Goal: Information Seeking & Learning: Learn about a topic

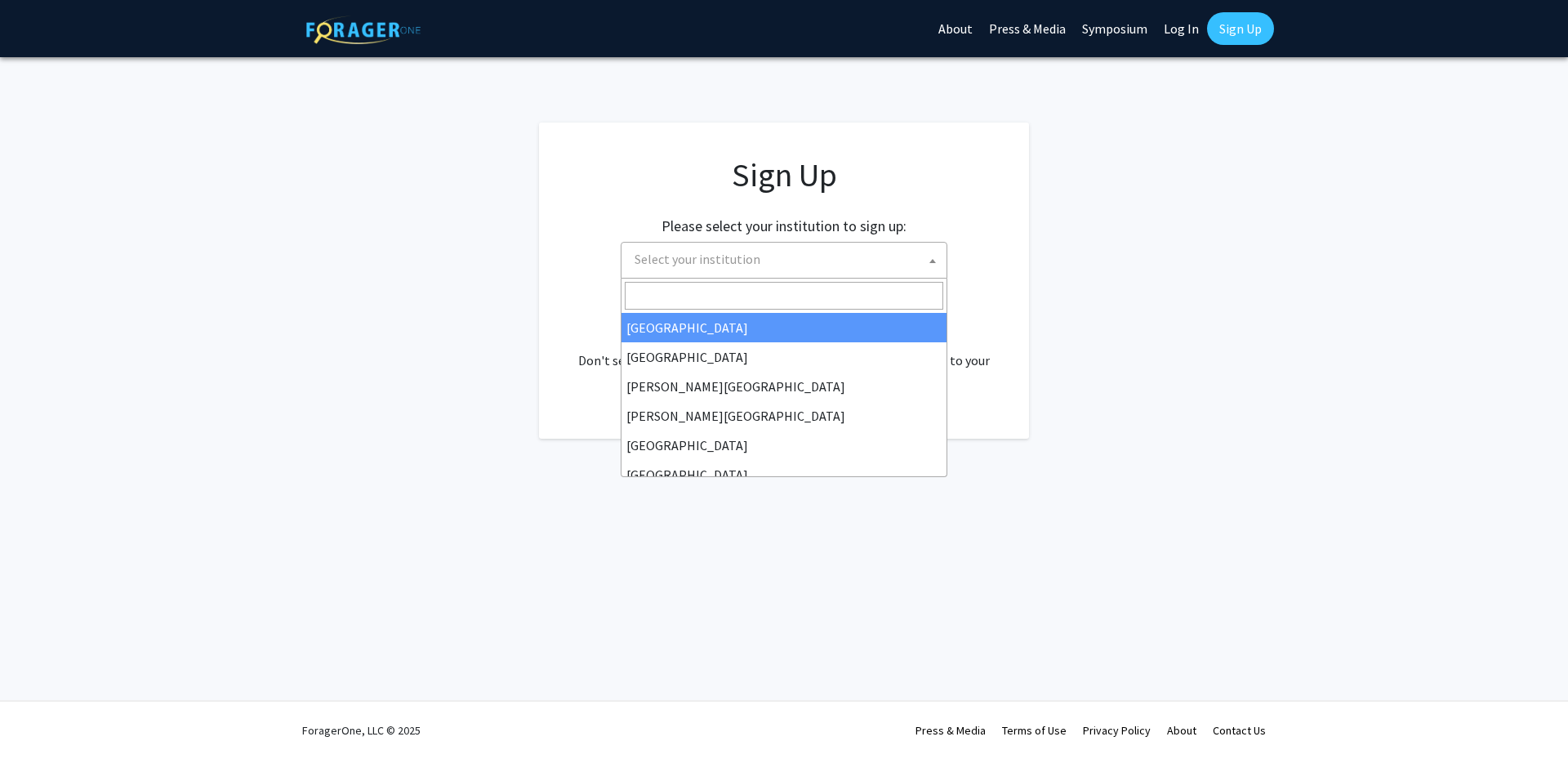
click at [728, 252] on span "Select your institution" at bounding box center [697, 259] width 126 height 16
type input "J"
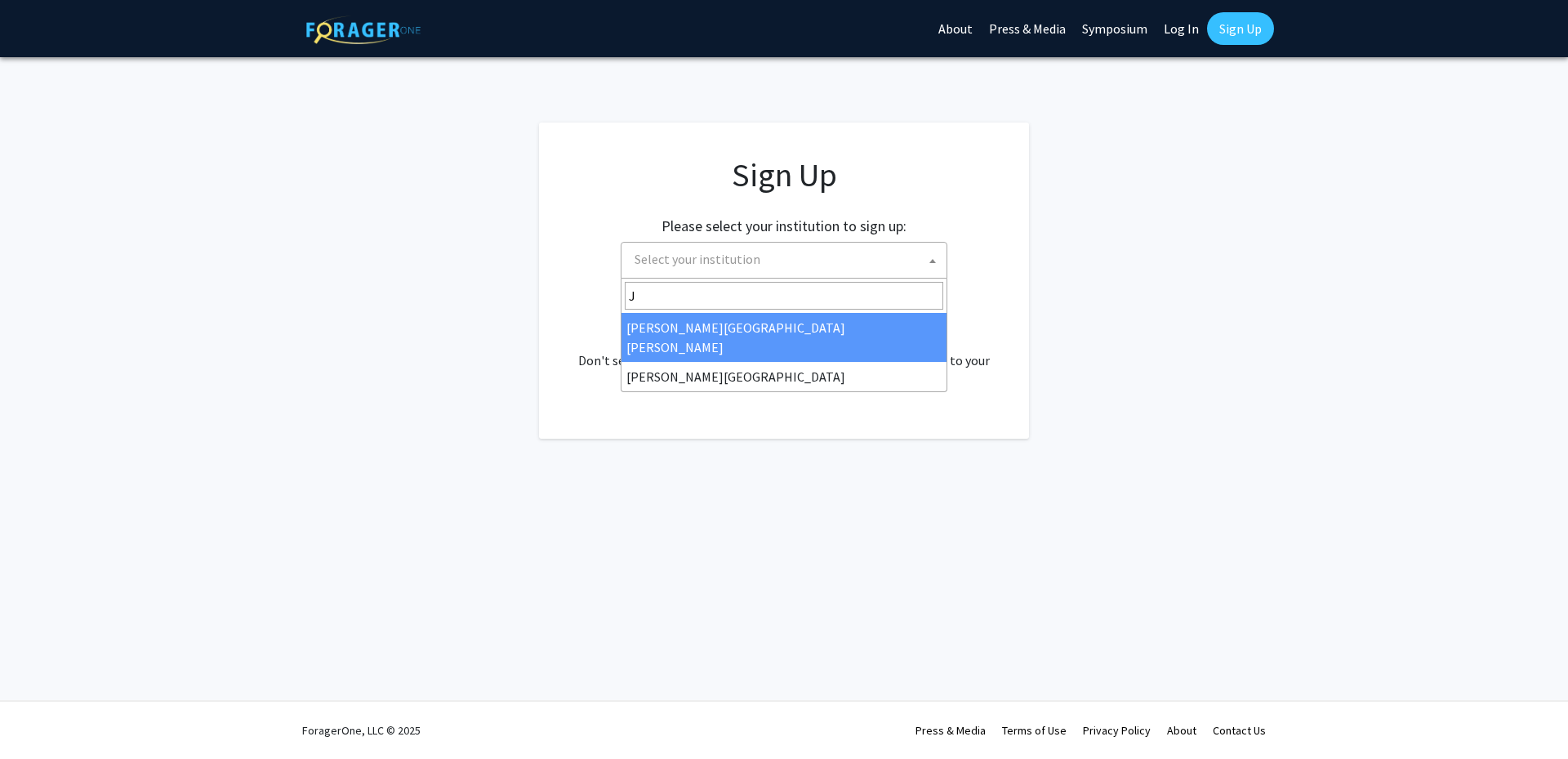
select select "1"
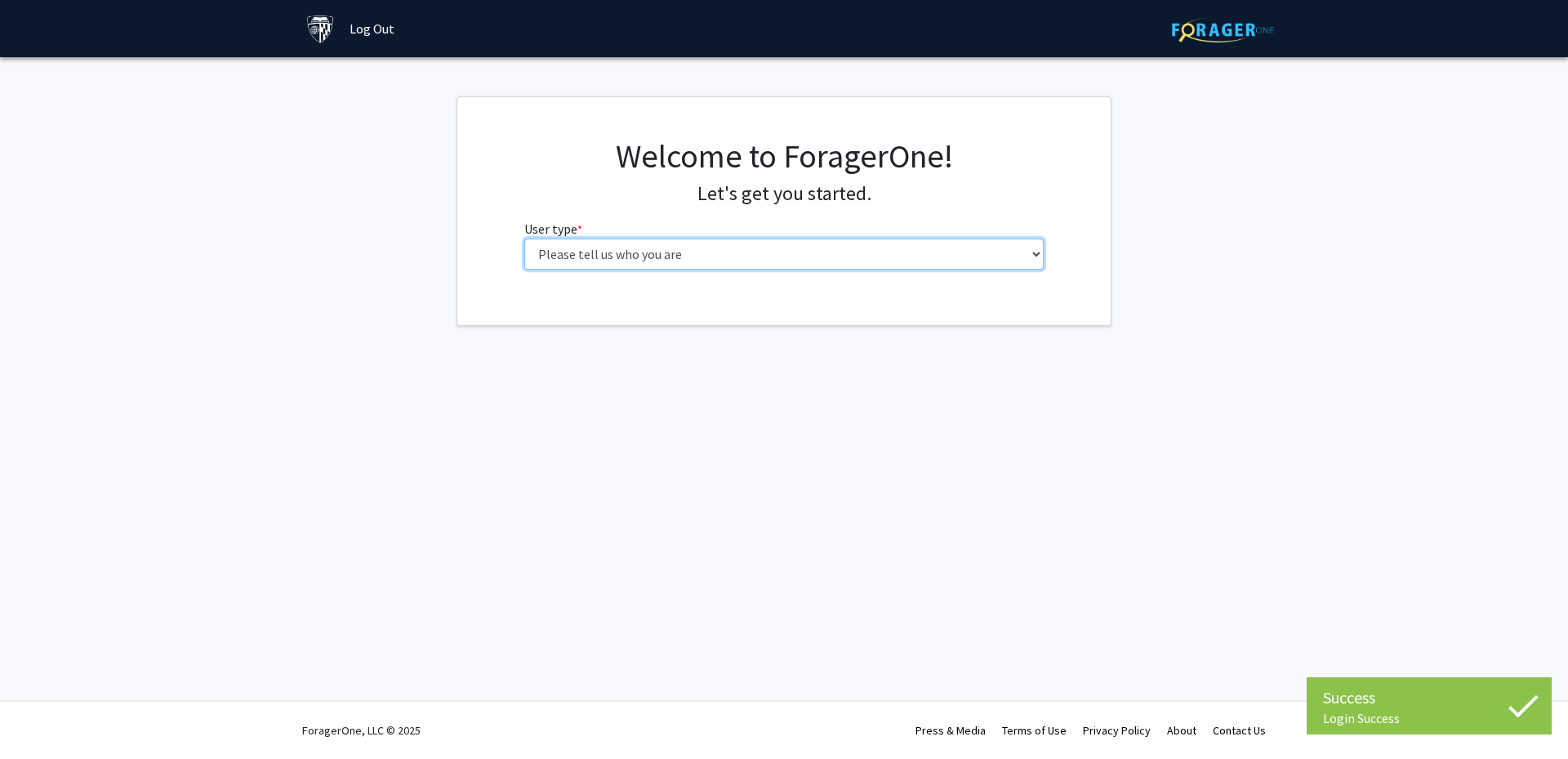
click at [751, 250] on select "Please tell us who you are Undergraduate Student Master's Student Doctoral Cand…" at bounding box center [784, 254] width 520 height 31
select select "2: masters"
click at [524, 239] on select "Please tell us who you are Undergraduate Student Master's Student Doctoral Cand…" at bounding box center [784, 254] width 520 height 31
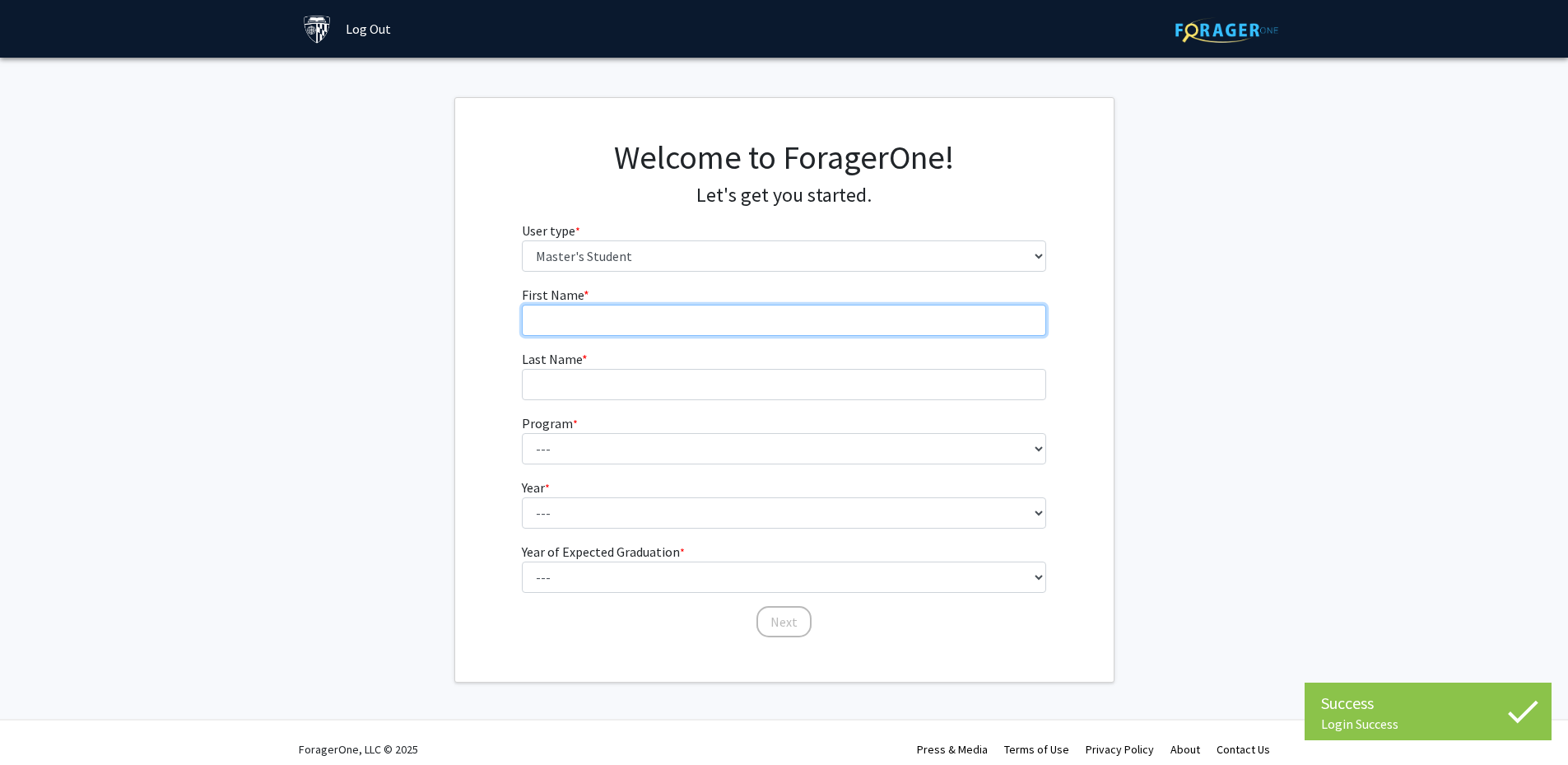
click at [654, 315] on input "First Name * required" at bounding box center [784, 320] width 524 height 31
type input "g"
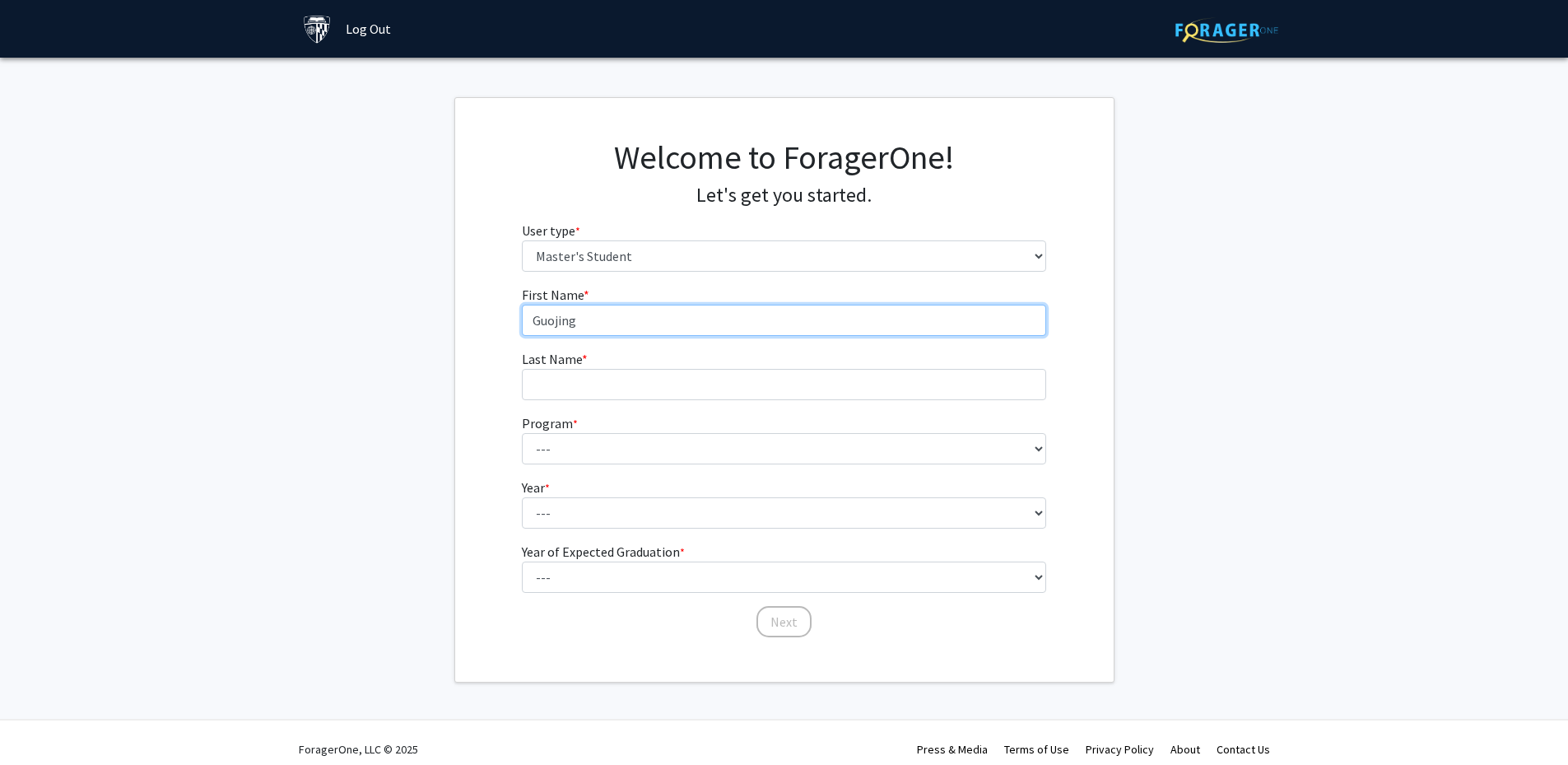
type input "Guojing"
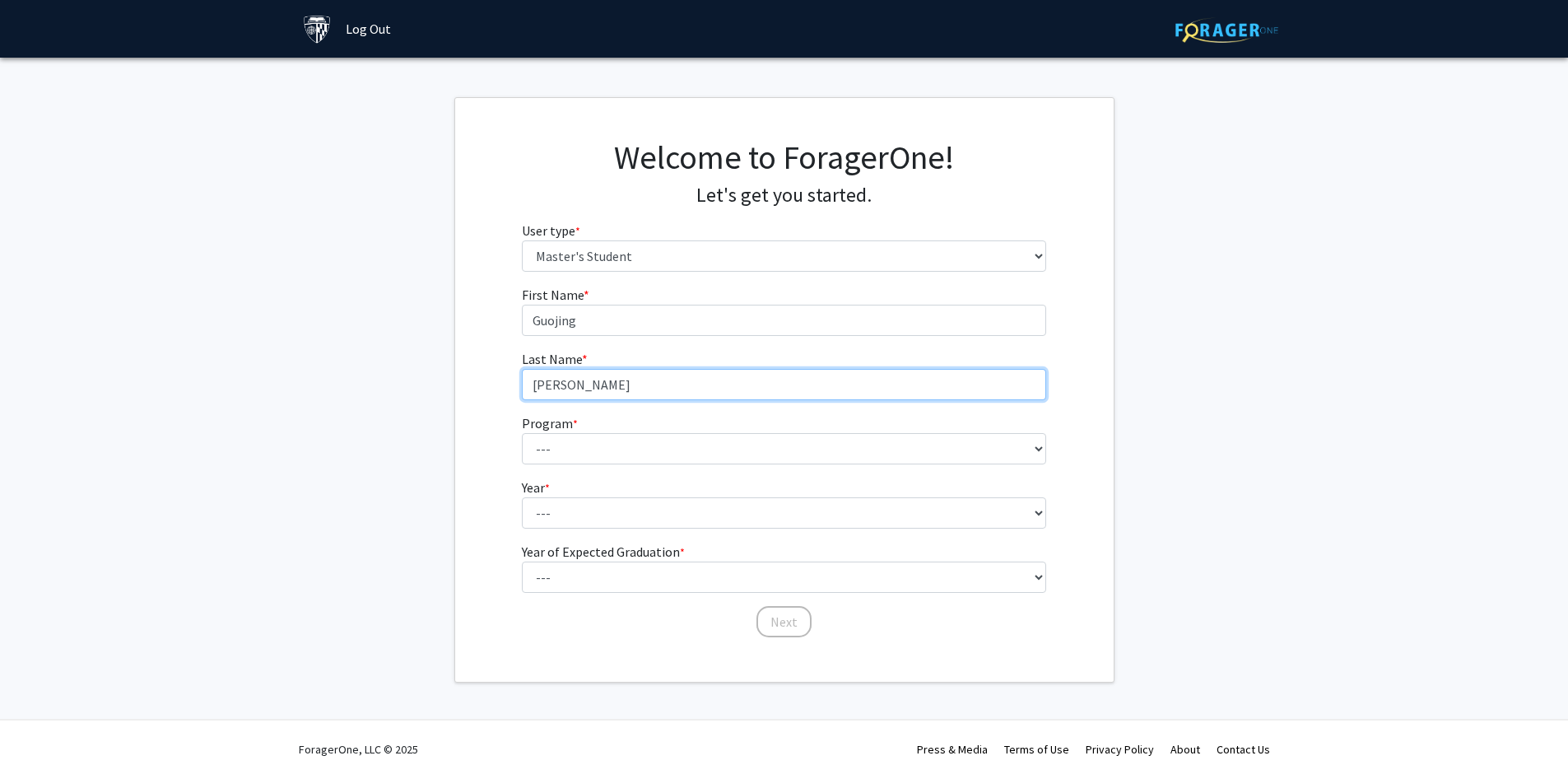
type input "[PERSON_NAME]"
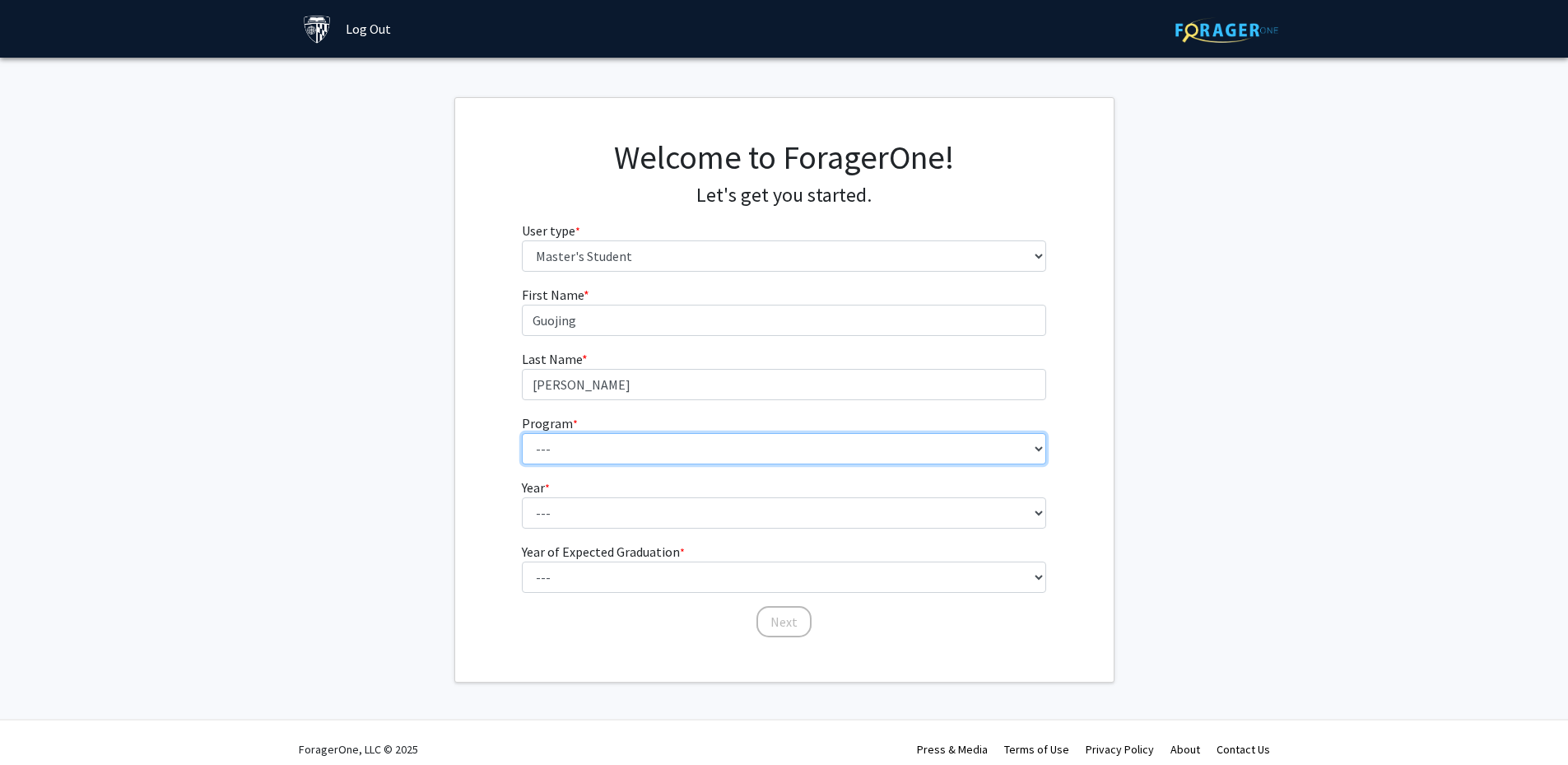
click at [630, 448] on select "--- Anatomy Education Applied and Computational Mathematics Applied Biomedical …" at bounding box center [784, 449] width 524 height 31
select select "137: 136"
click at [522, 433] on select "--- Anatomy Education Applied and Computational Mathematics Applied Biomedical …" at bounding box center [784, 449] width 524 height 31
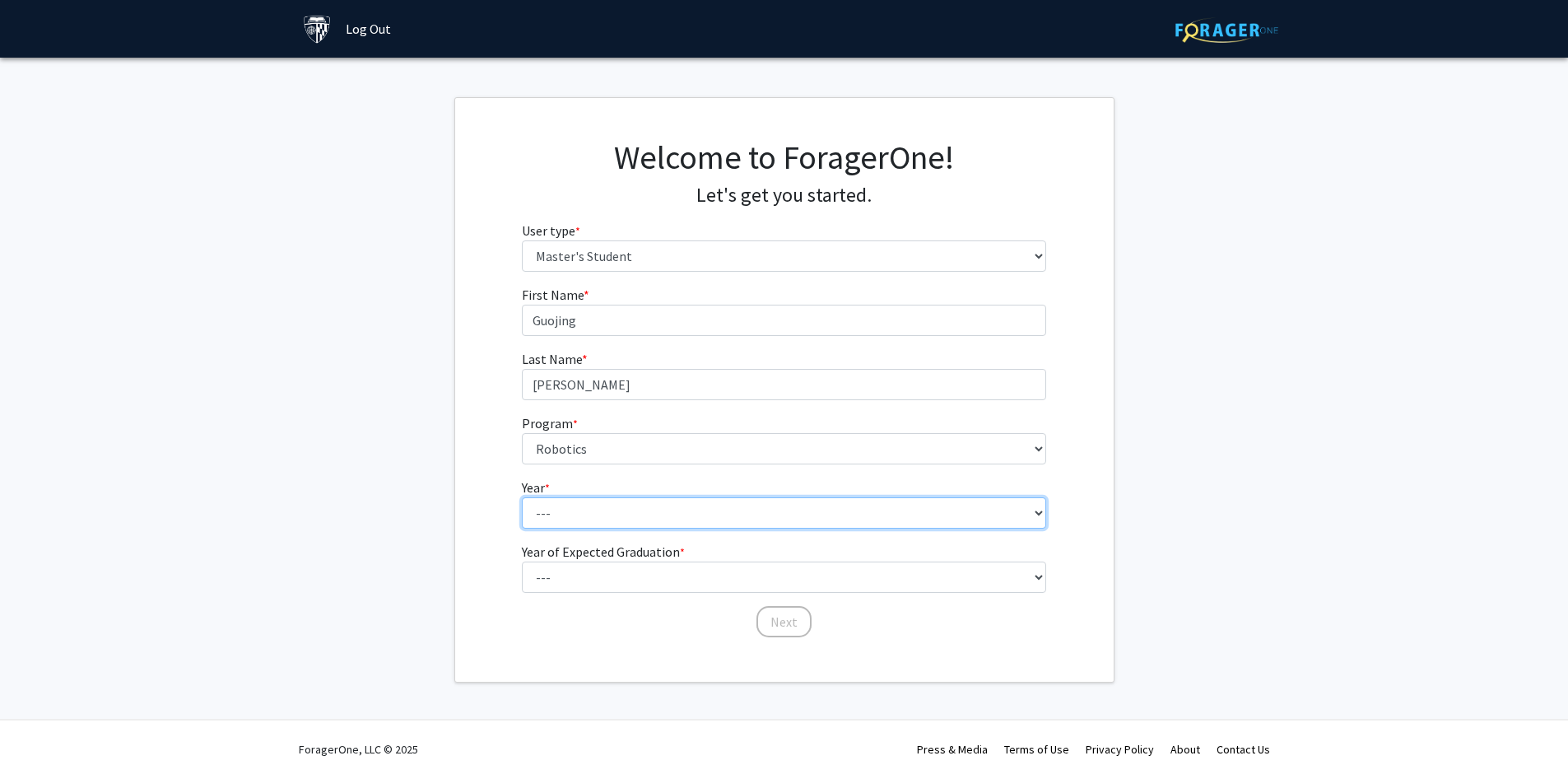
click at [614, 517] on select "--- First Year Second Year" at bounding box center [784, 513] width 524 height 31
select select "1: first_year"
click at [522, 497] on select "--- First Year Second Year" at bounding box center [784, 513] width 524 height 31
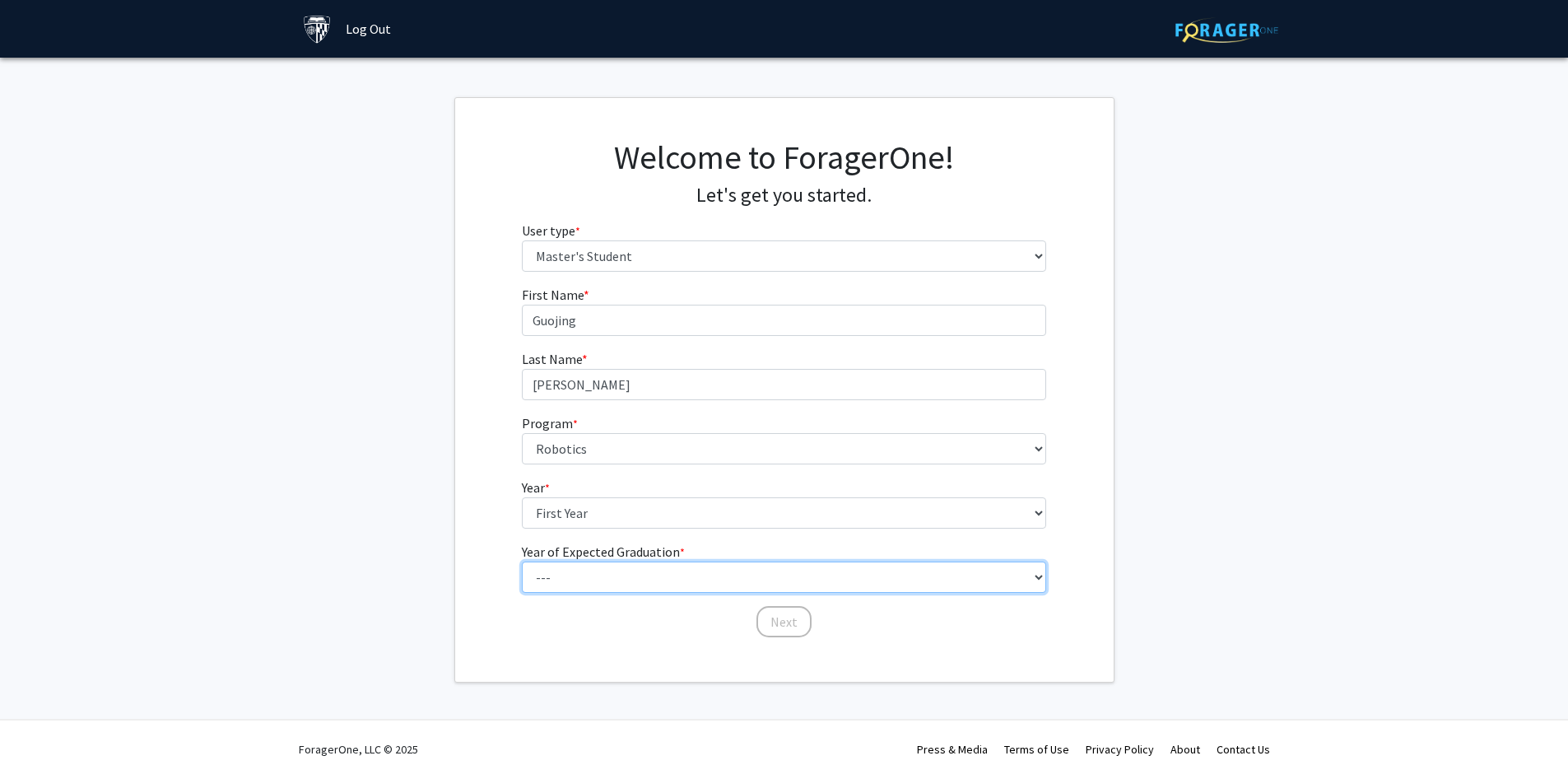
click at [585, 581] on select "--- 2025 2026 2027 2028 2029 2030 2031 2032 2033 2034" at bounding box center [784, 577] width 524 height 31
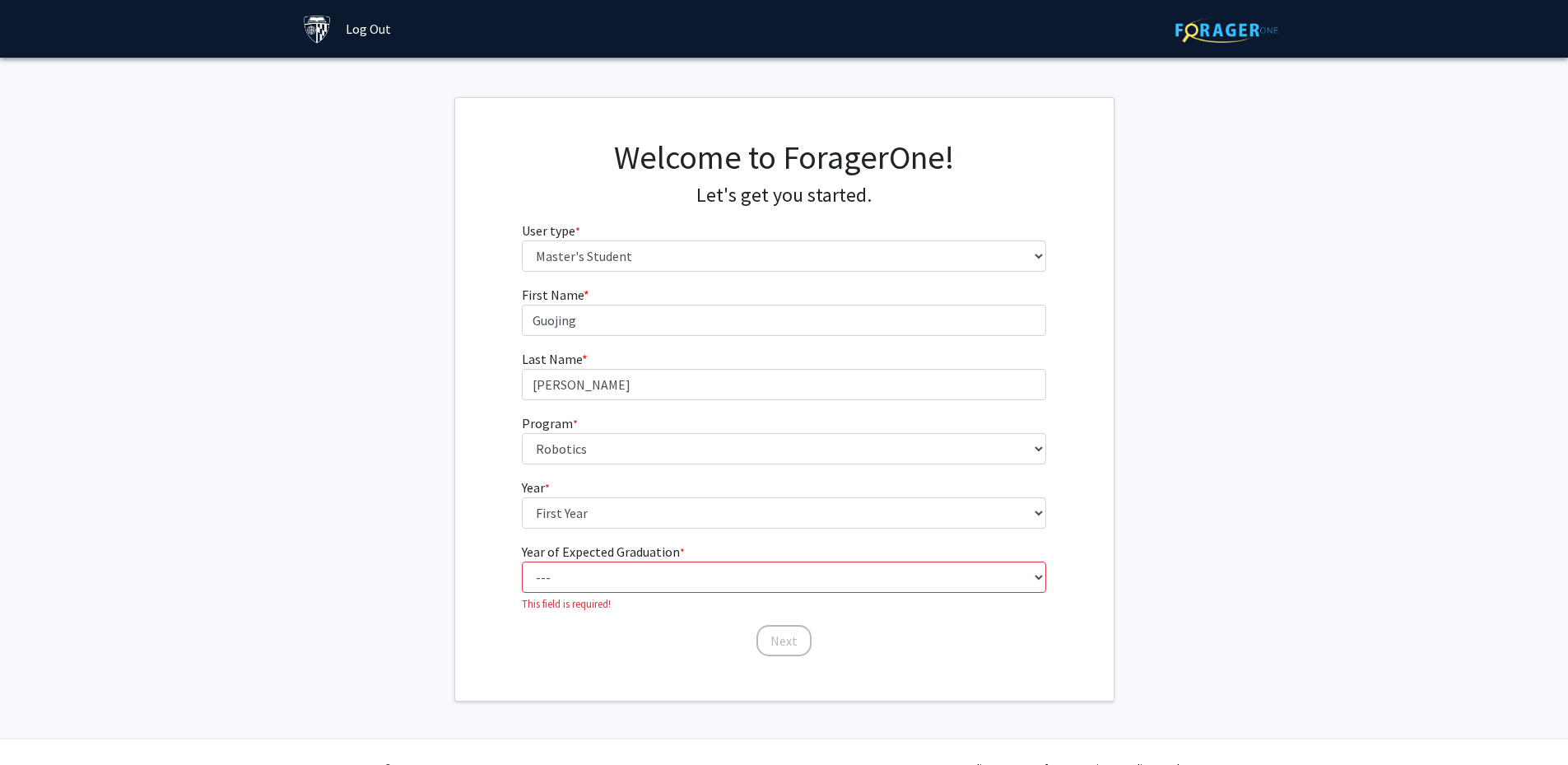
drag, startPoint x: 1299, startPoint y: 551, endPoint x: 1179, endPoint y: 560, distance: 120.3
click at [1297, 551] on fg-get-started "Welcome to ForagerOne! Let's get you started. User type * required Please tell …" at bounding box center [784, 399] width 1568 height 604
click at [785, 564] on select "--- 2025 2026 2027 2028 2029 2030 2031 2032 2033 2034" at bounding box center [784, 577] width 524 height 31
select select "3: 2027"
click at [522, 562] on select "--- 2025 2026 2027 2028 2029 2030 2031 2032 2033 2034" at bounding box center [784, 577] width 524 height 31
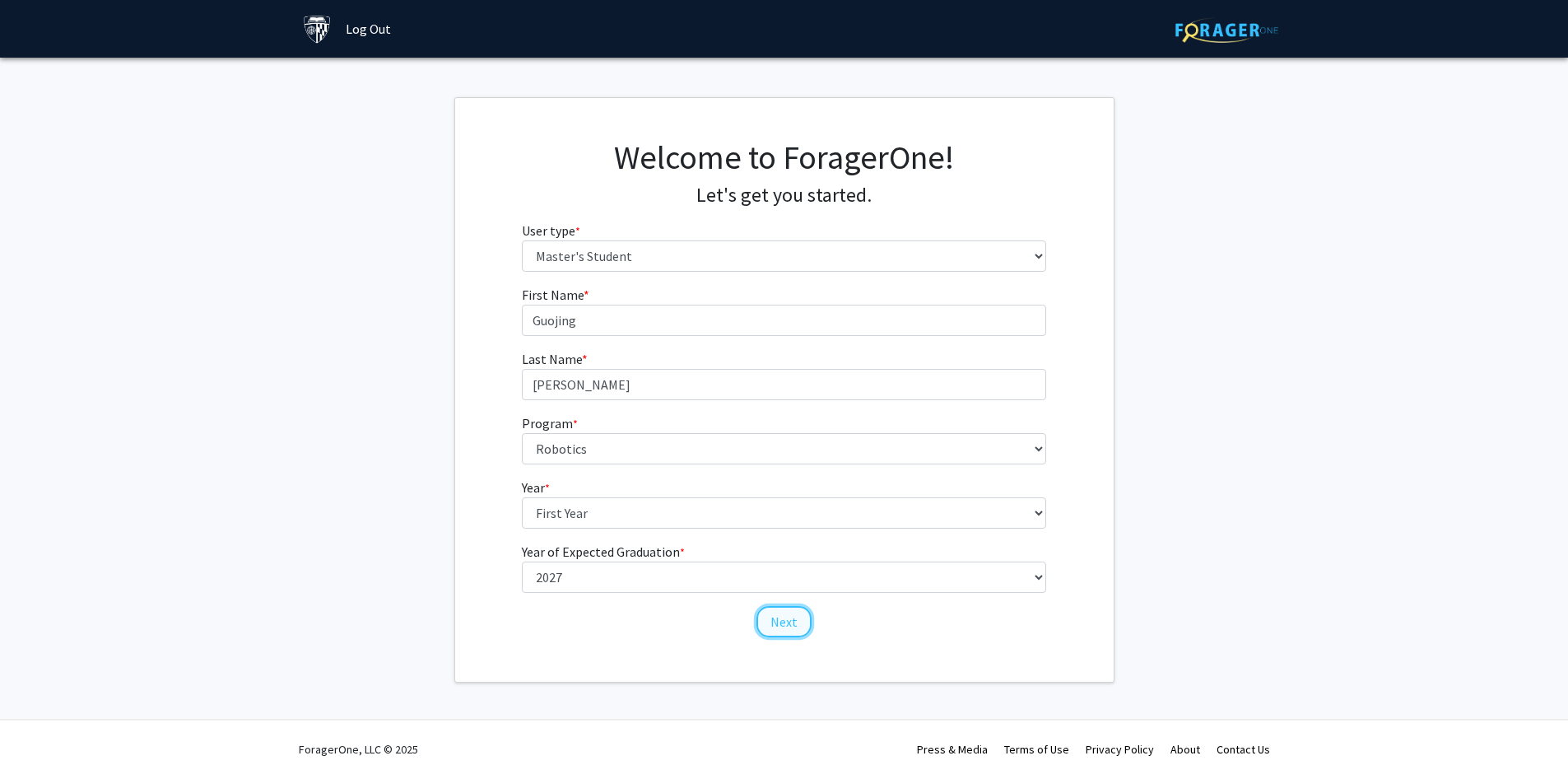
click at [796, 623] on button "Next" at bounding box center [784, 622] width 55 height 31
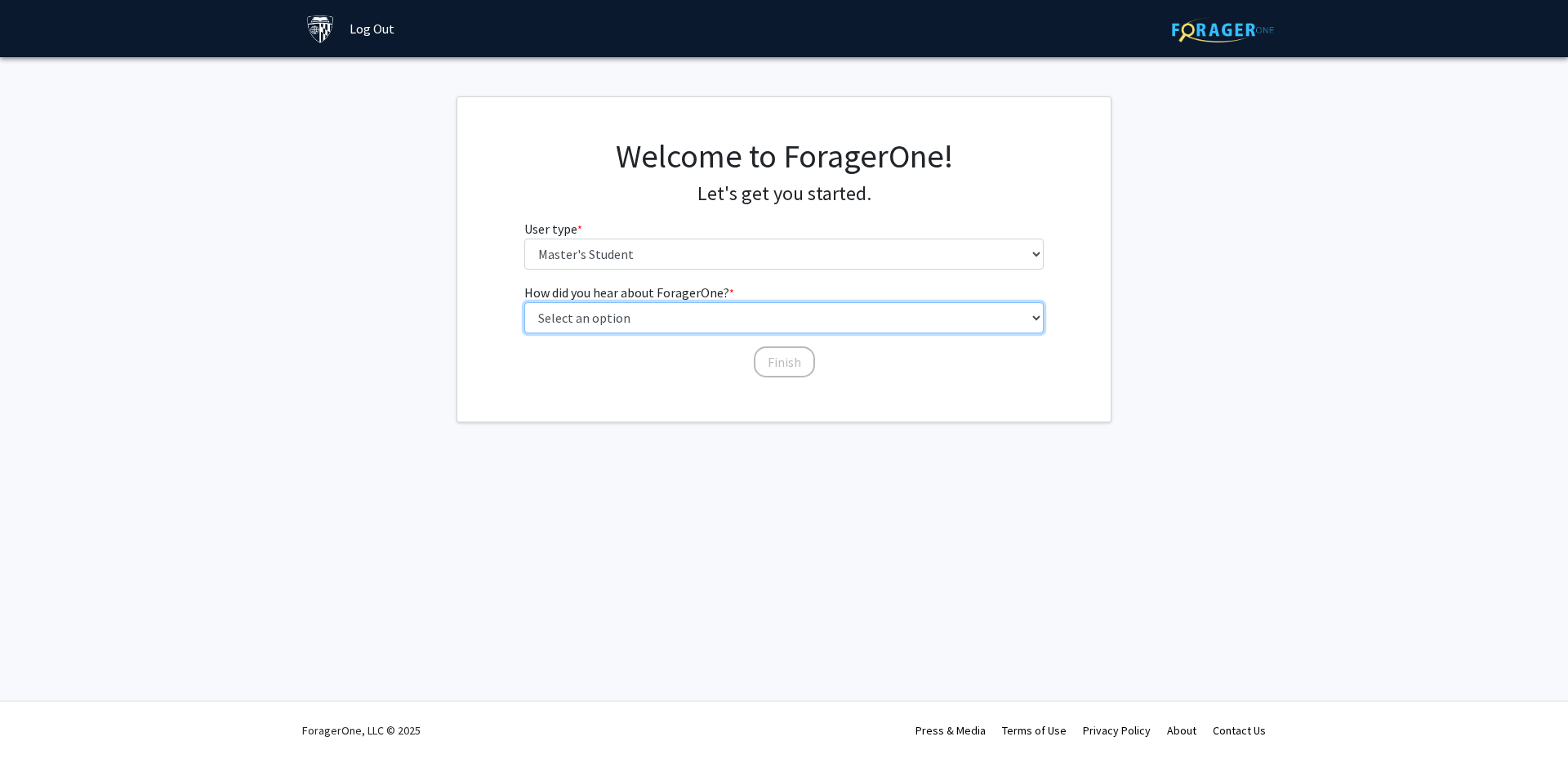
click at [591, 315] on select "Select an option Peer/student recommendation Faculty/staff recommendation Unive…" at bounding box center [784, 318] width 520 height 31
select select "3: university_website"
click at [524, 302] on select "Select an option Peer/student recommendation Faculty/staff recommendation Unive…" at bounding box center [784, 318] width 520 height 31
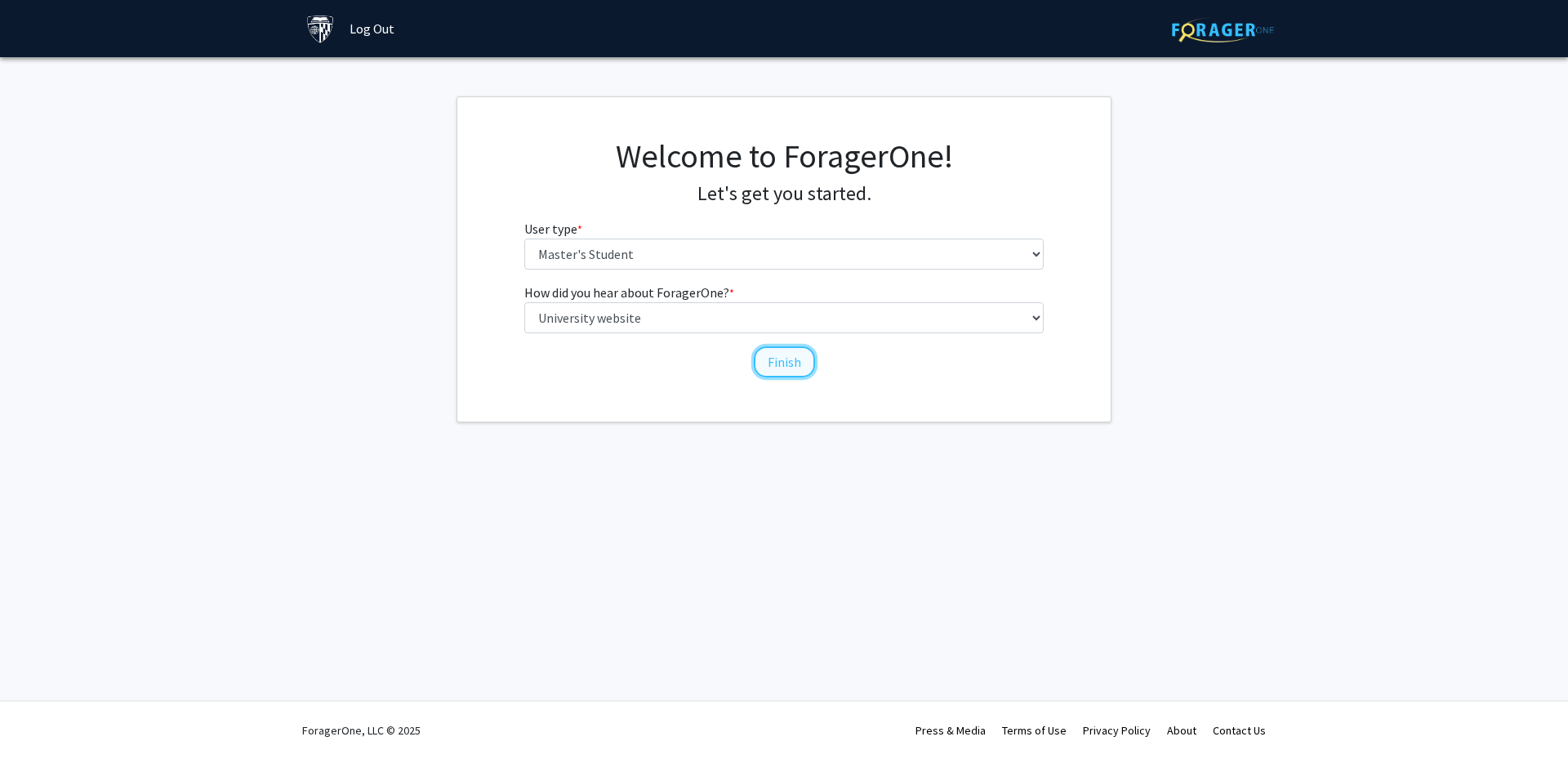
click at [783, 370] on button "Finish" at bounding box center [784, 362] width 61 height 31
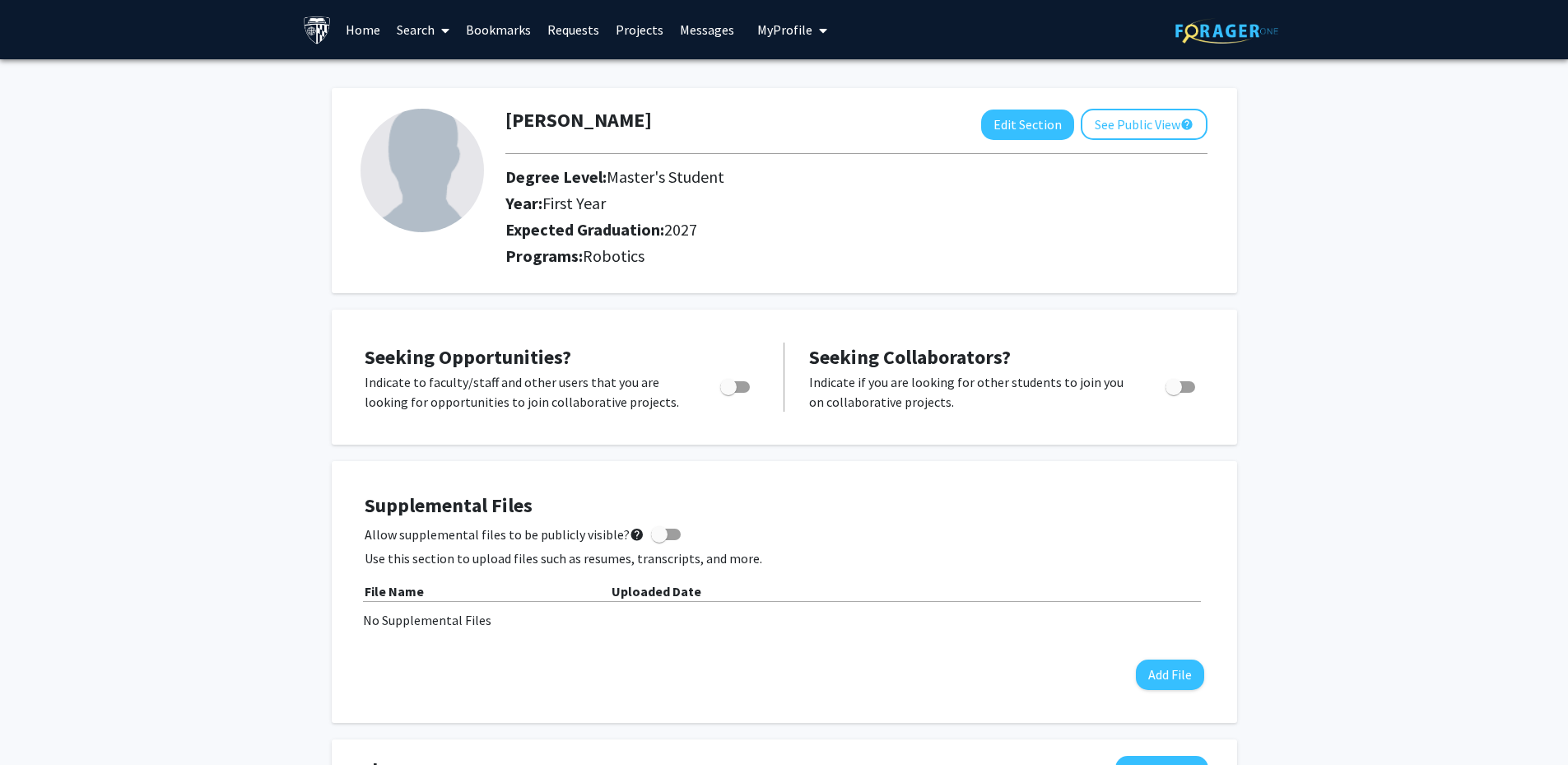
click at [570, 32] on link "Requests" at bounding box center [573, 30] width 68 height 58
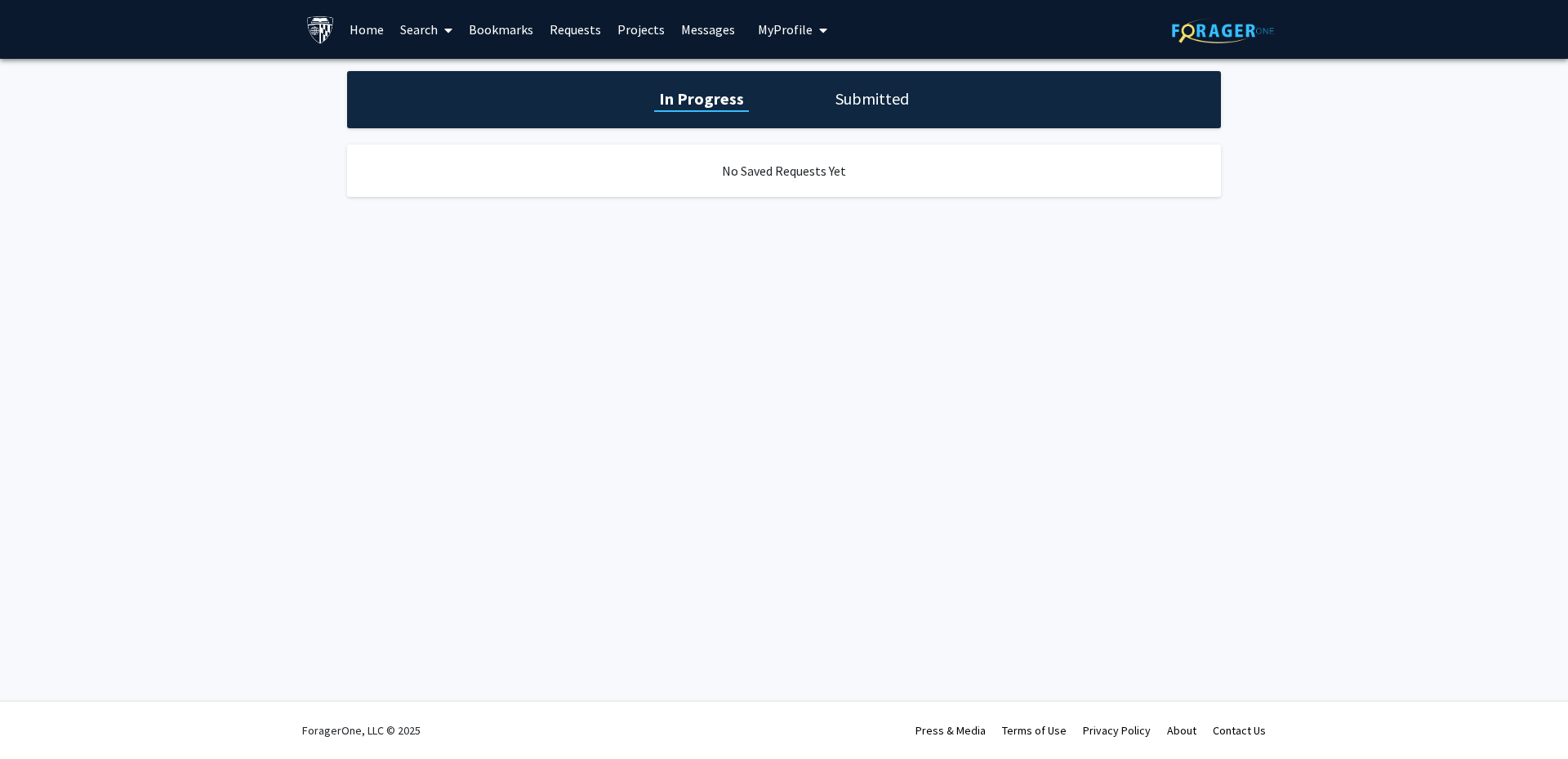
click at [432, 32] on link "Search" at bounding box center [426, 29] width 69 height 57
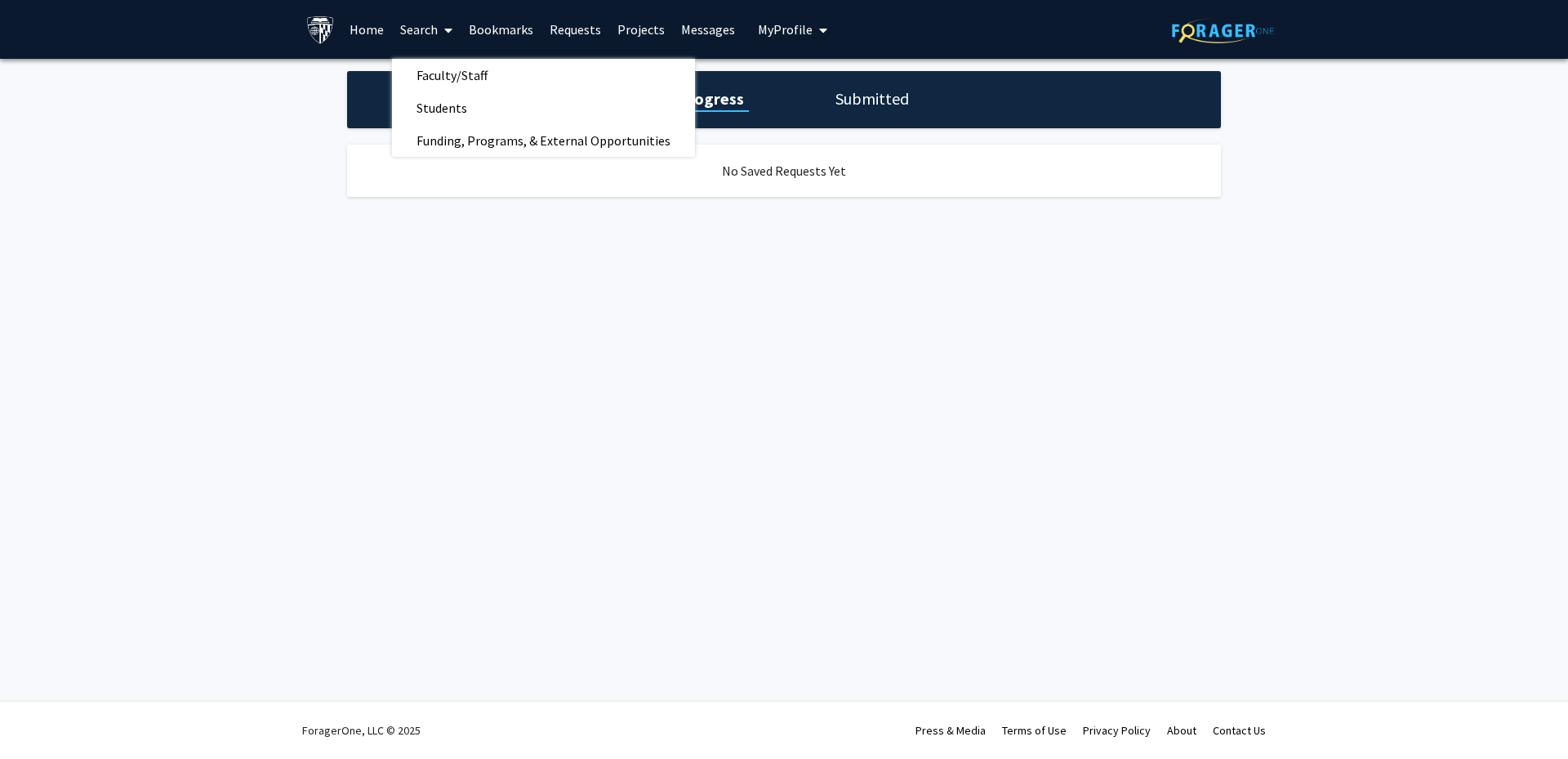
click at [432, 33] on link "Search" at bounding box center [426, 29] width 69 height 57
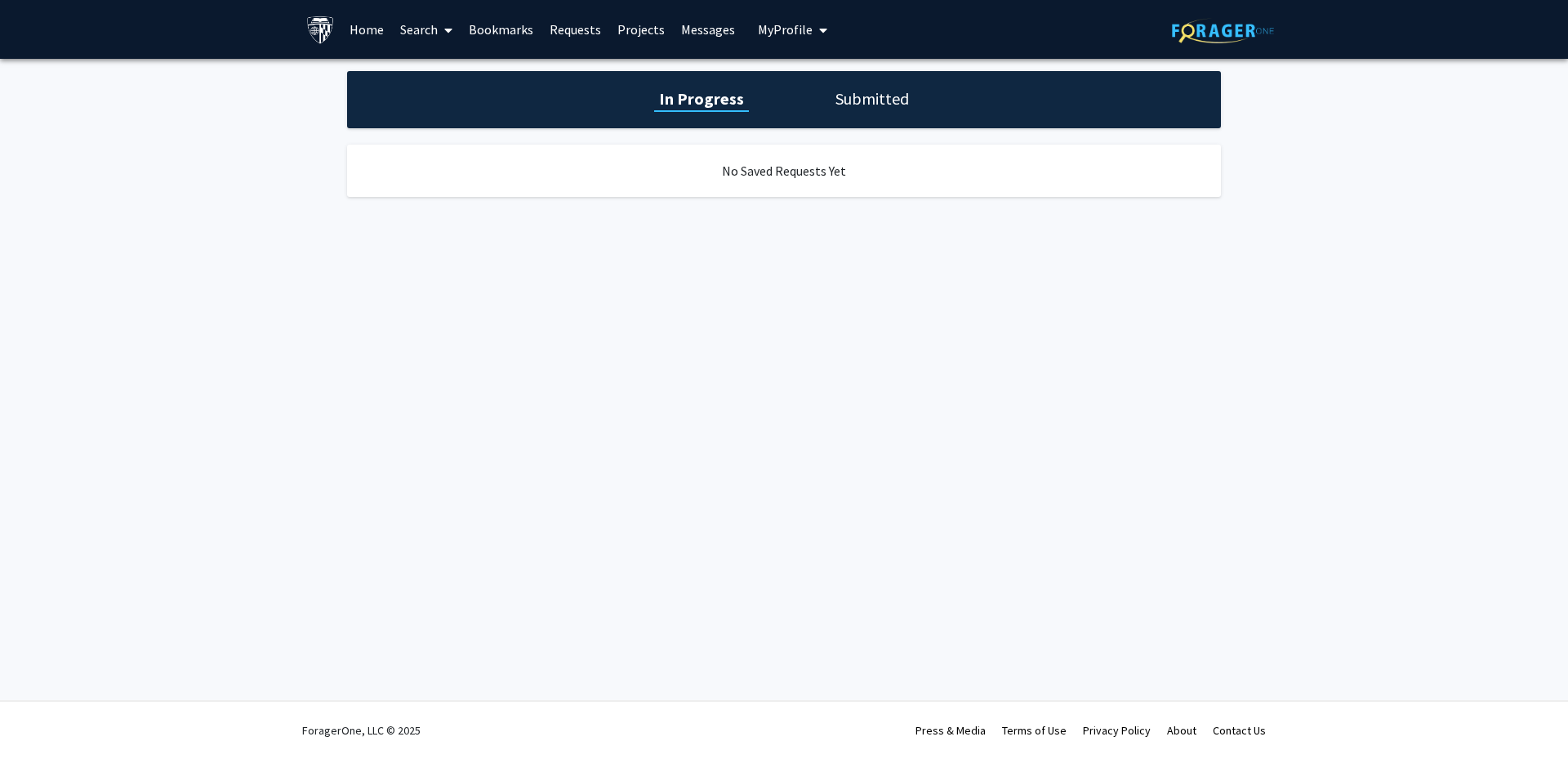
click at [433, 30] on link "Search" at bounding box center [426, 29] width 69 height 57
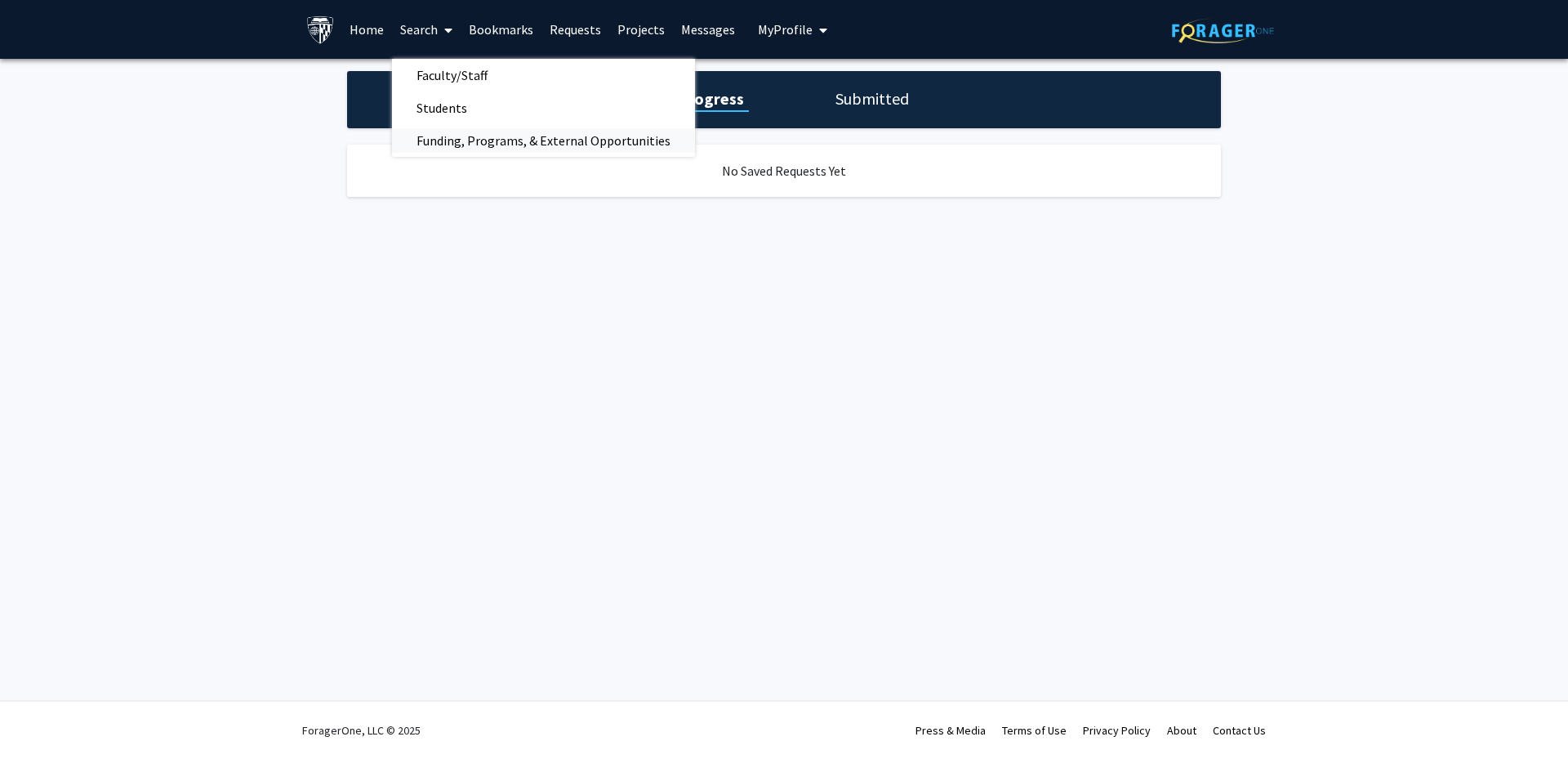
click at [491, 141] on span "Funding, Programs, & External Opportunities" at bounding box center [543, 141] width 303 height 33
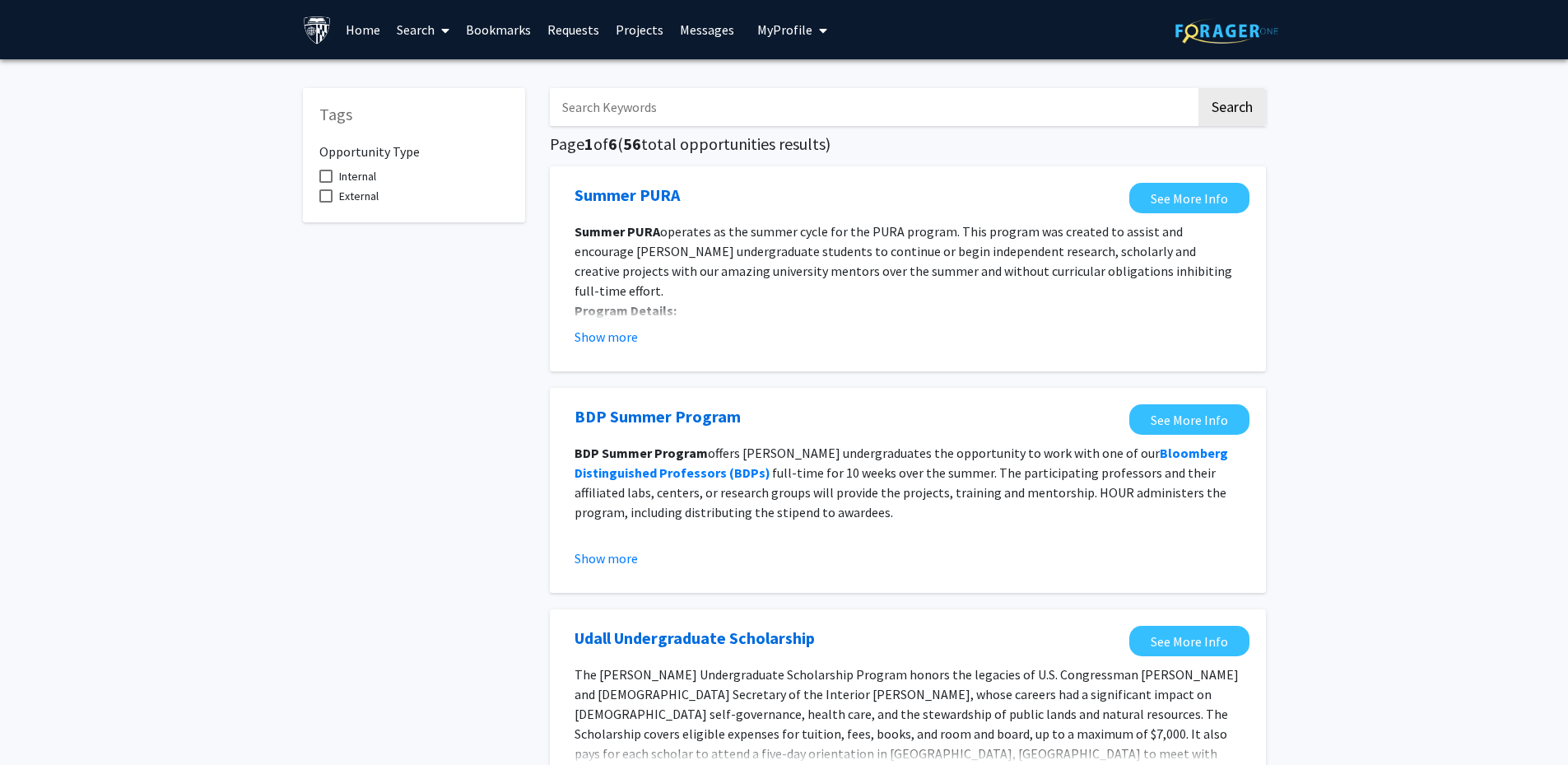
click at [372, 18] on link "Home" at bounding box center [363, 30] width 51 height 58
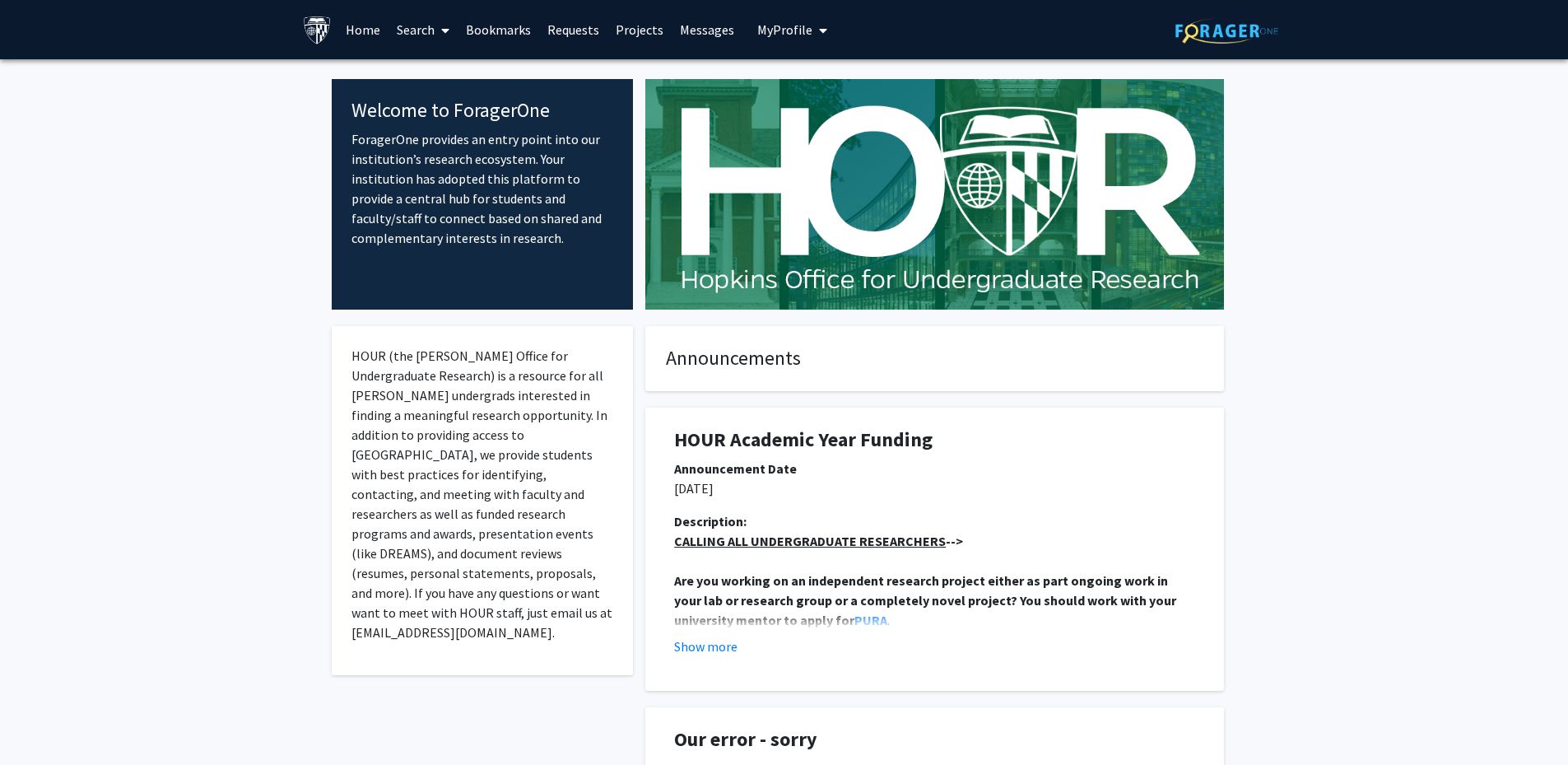
click at [463, 25] on link "Bookmarks" at bounding box center [498, 30] width 81 height 58
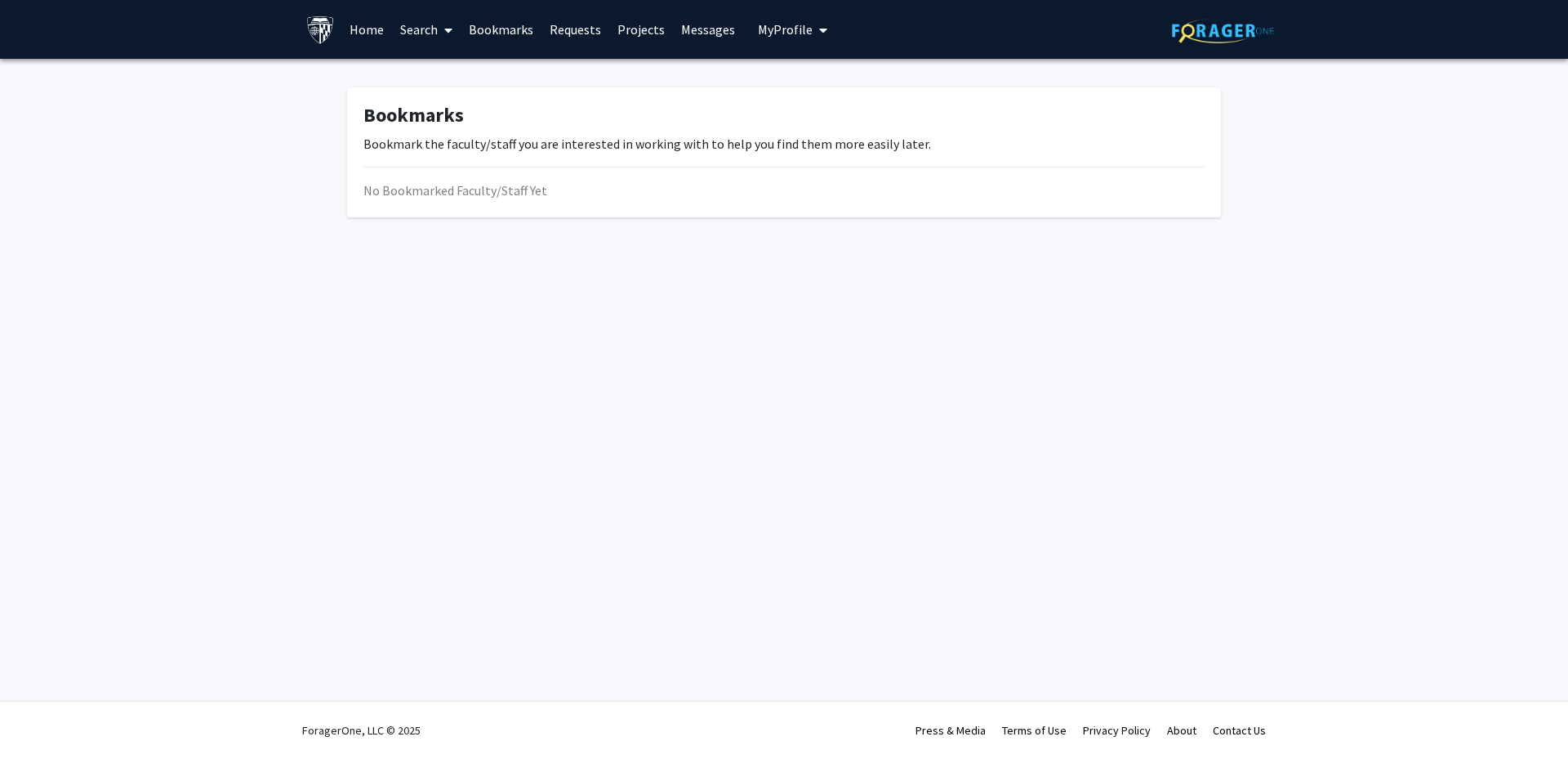
click at [590, 24] on link "Requests" at bounding box center [575, 29] width 68 height 57
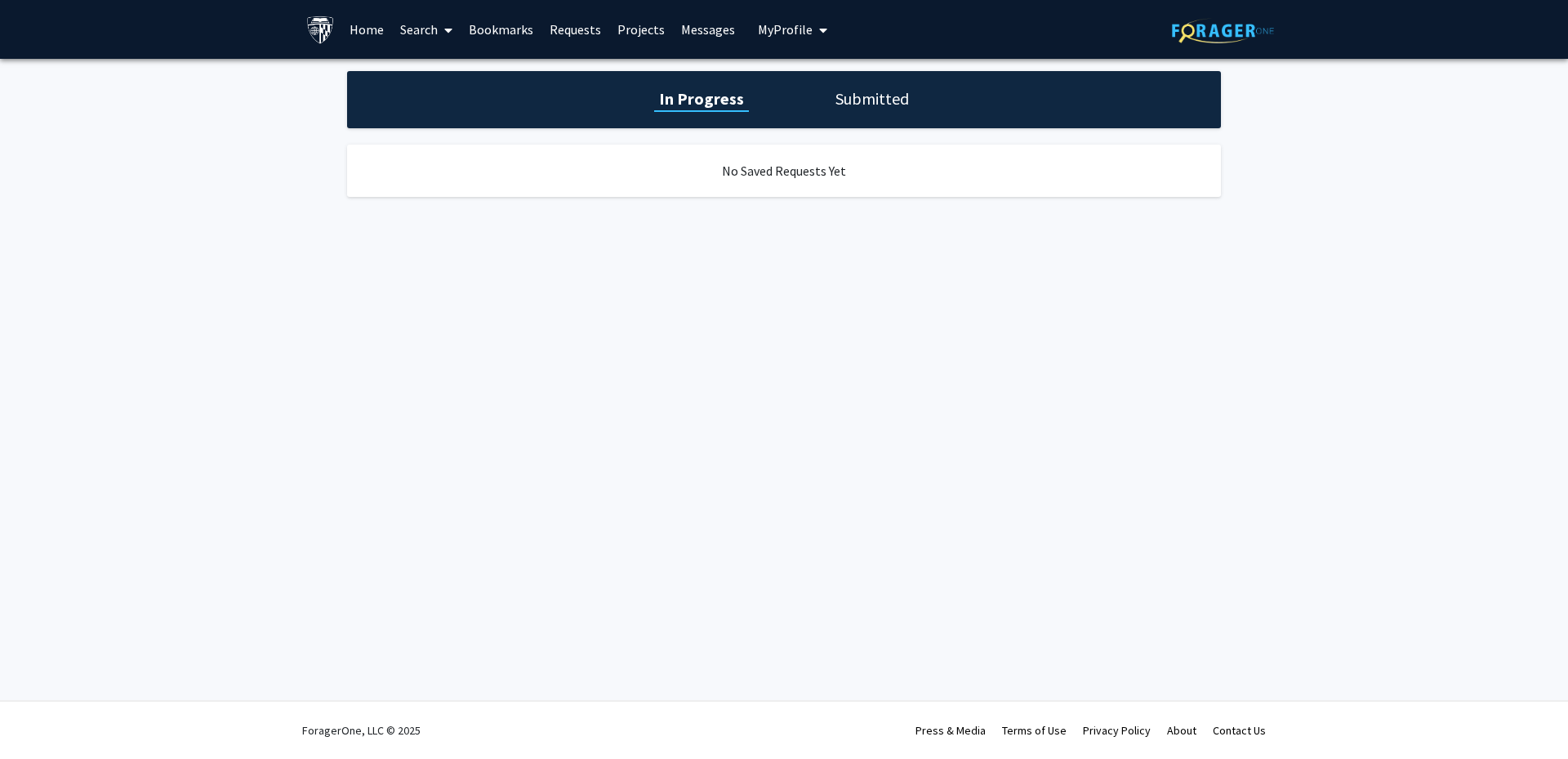
click at [786, 23] on span "My Profile" at bounding box center [785, 29] width 55 height 16
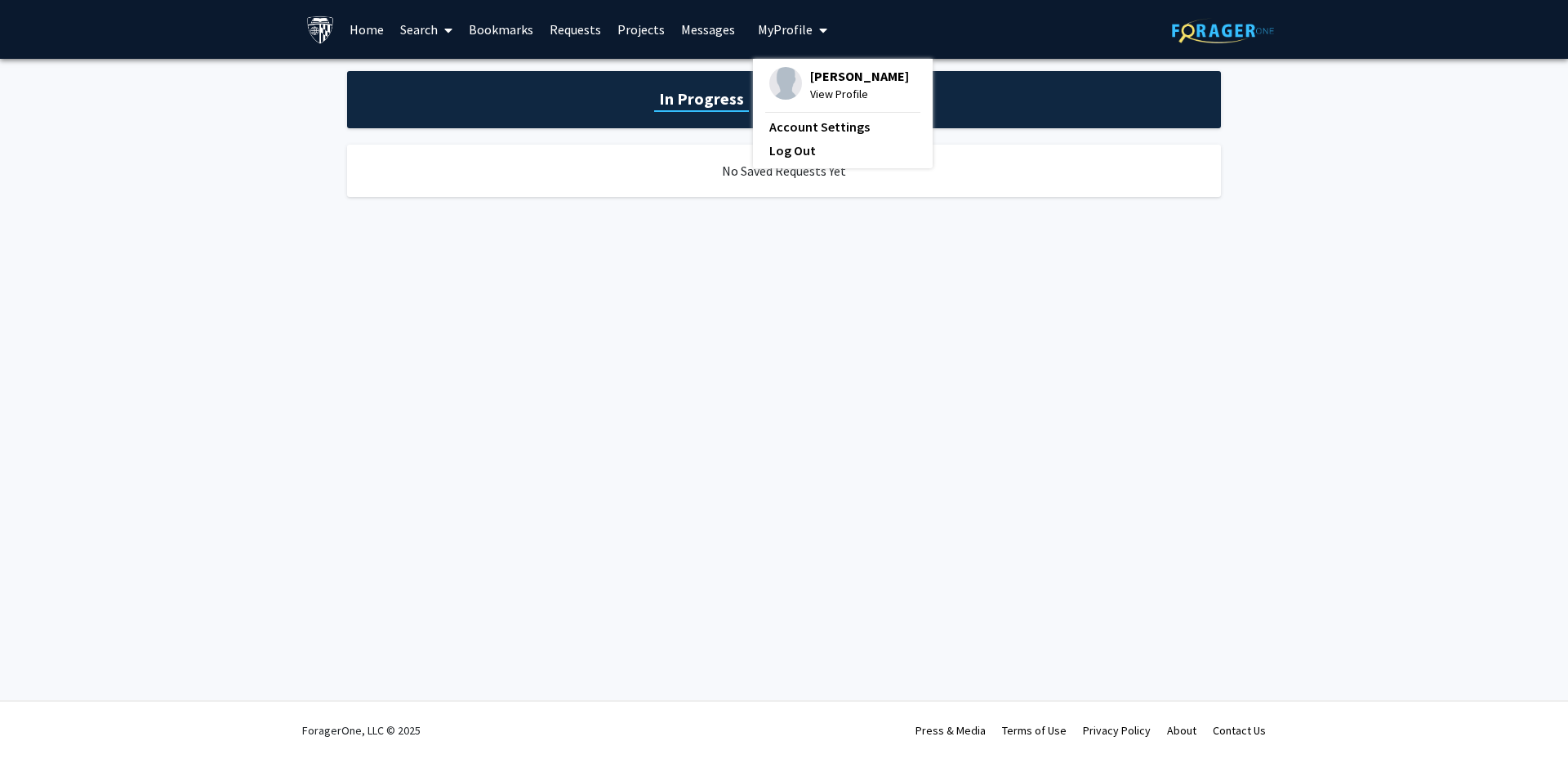
click at [786, 23] on span "My Profile" at bounding box center [785, 29] width 55 height 16
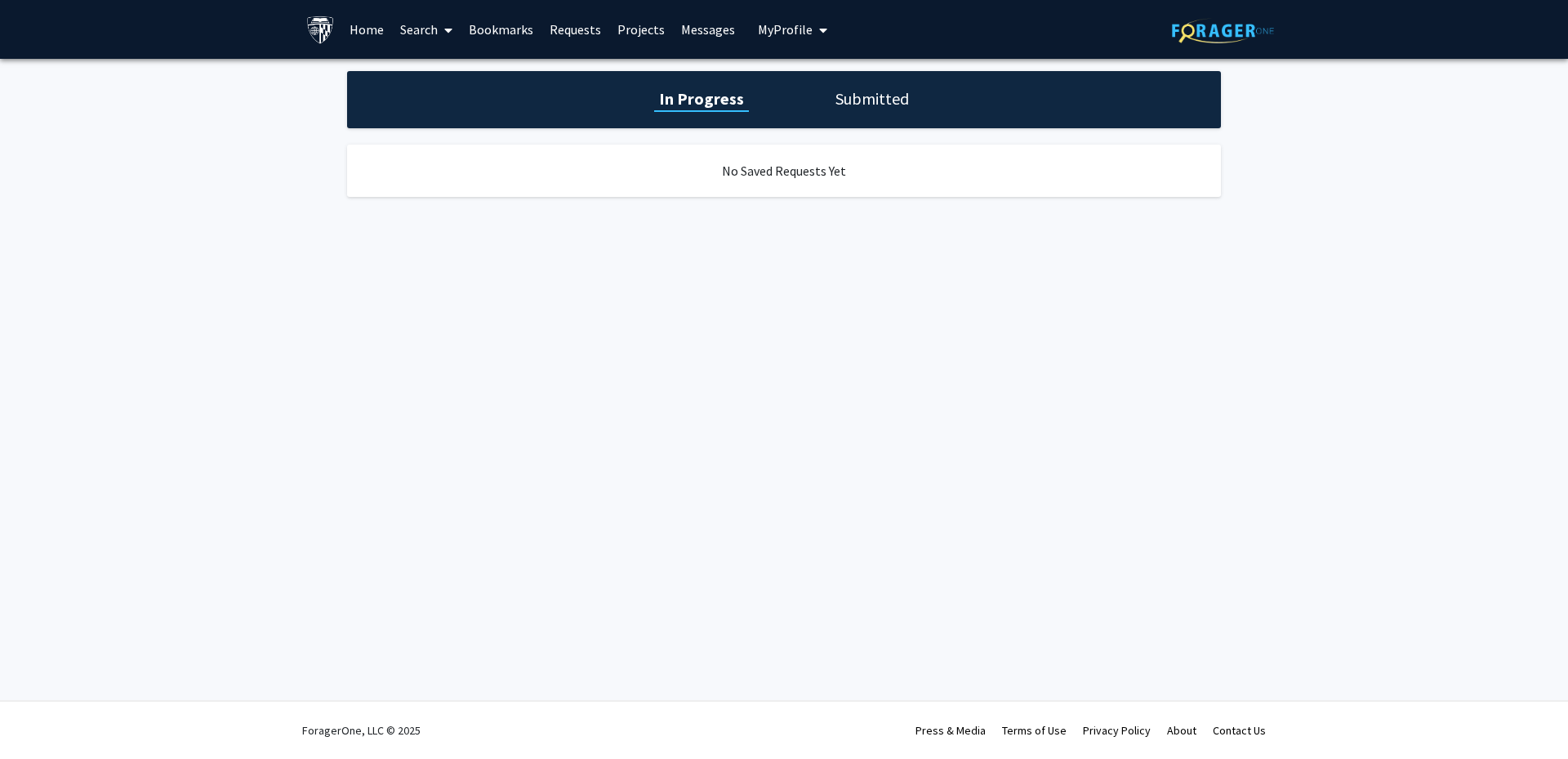
click at [412, 21] on link "Search" at bounding box center [426, 29] width 69 height 57
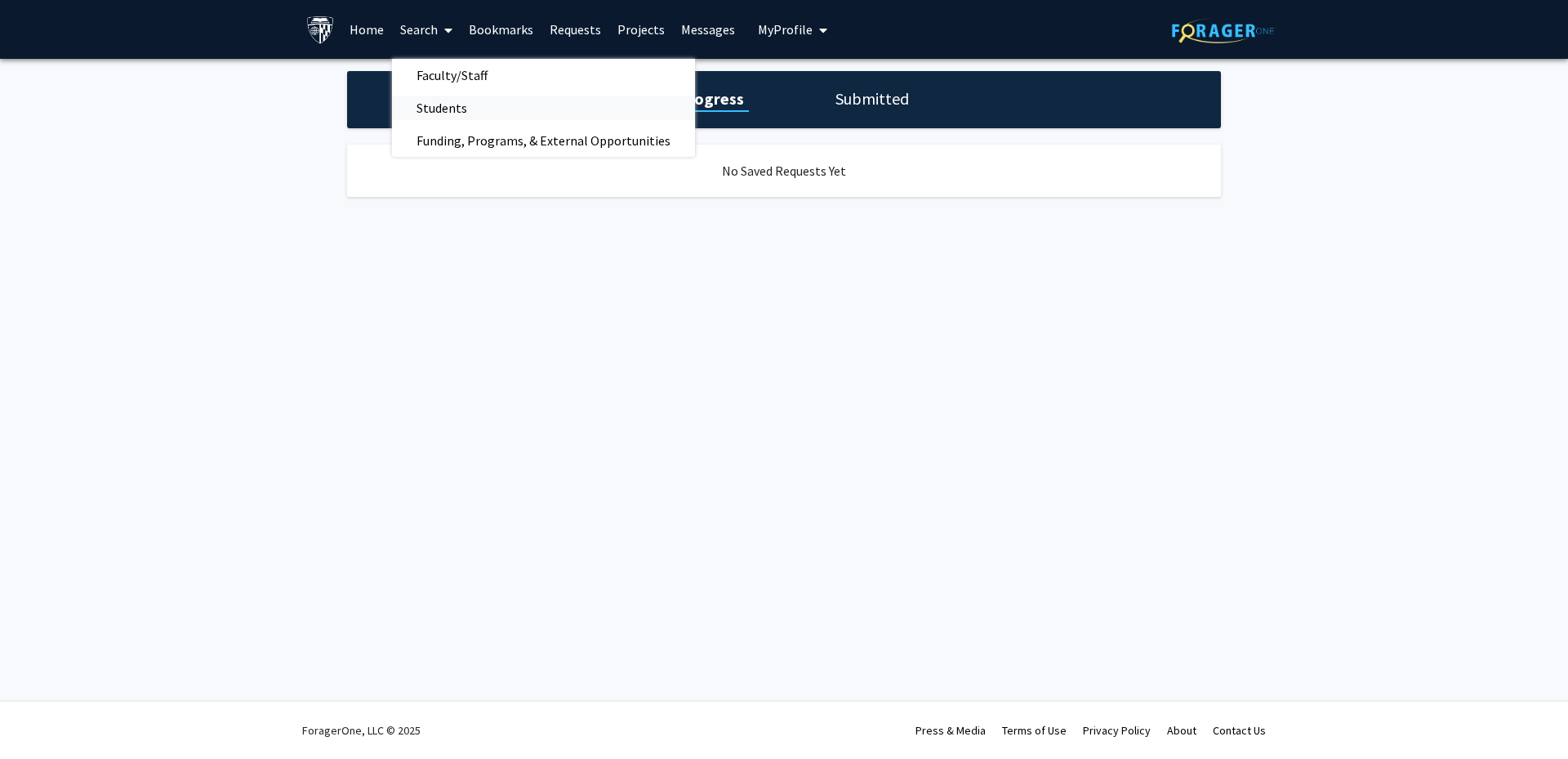
click at [433, 105] on span "Students" at bounding box center [442, 108] width 100 height 33
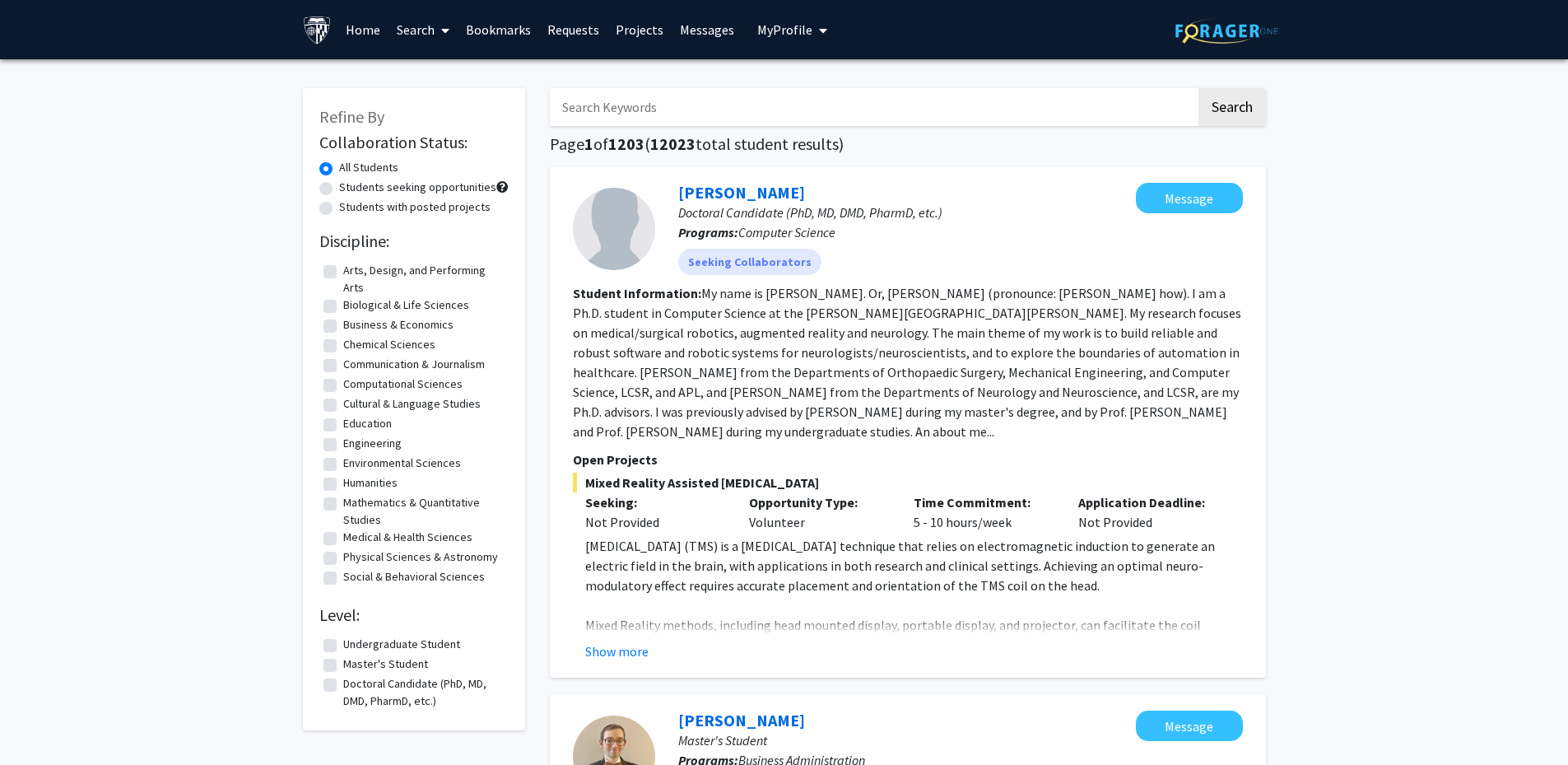
click at [343, 669] on label "Master's Student" at bounding box center [385, 664] width 85 height 17
click at [343, 666] on input "Master's Student" at bounding box center [348, 660] width 11 height 11
checkbox input "true"
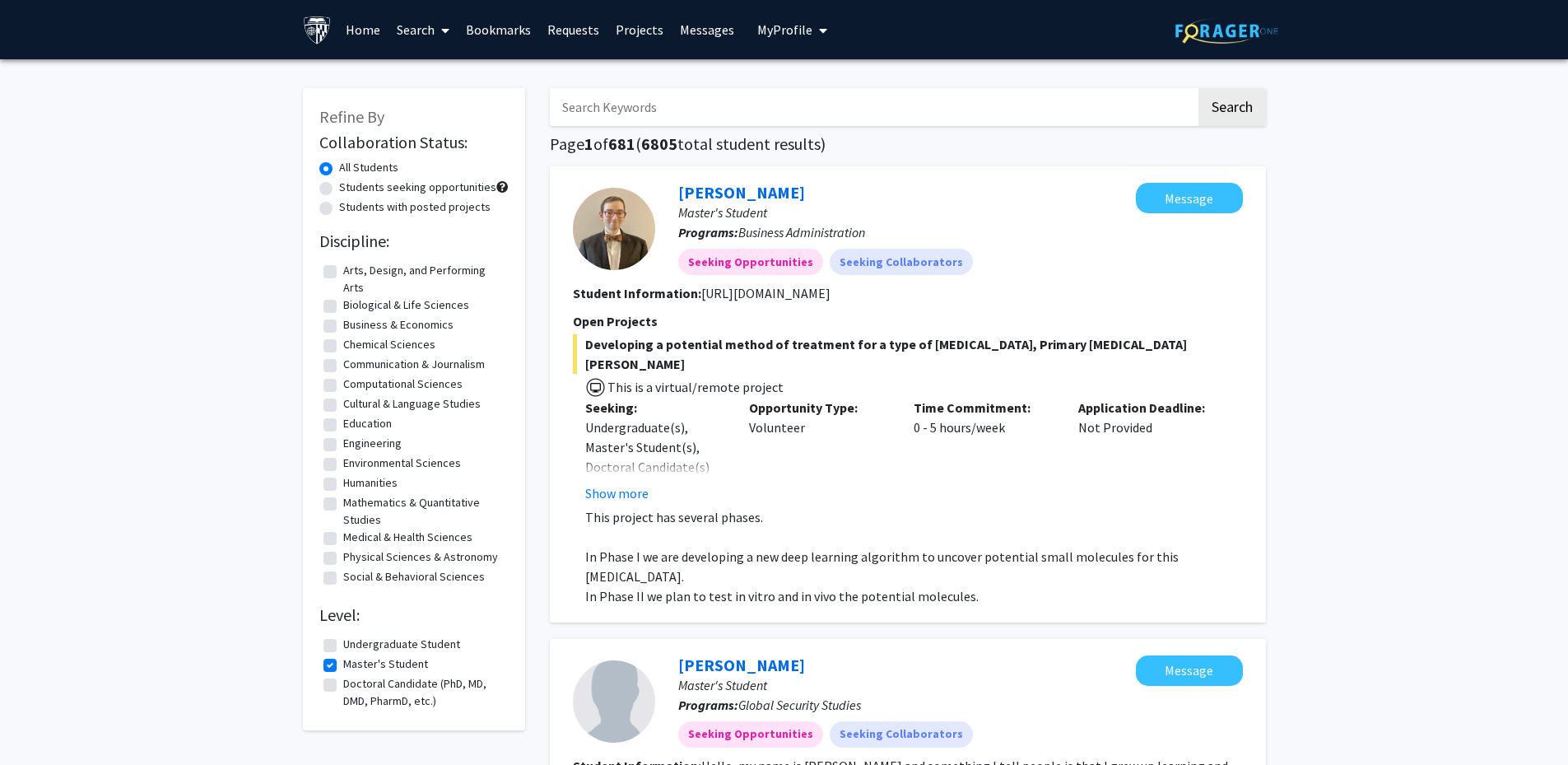
click at [663, 112] on input "Search Keywords" at bounding box center [872, 107] width 646 height 38
type input "robotics"
click at [1198, 88] on button "Search" at bounding box center [1232, 107] width 67 height 38
checkbox input "false"
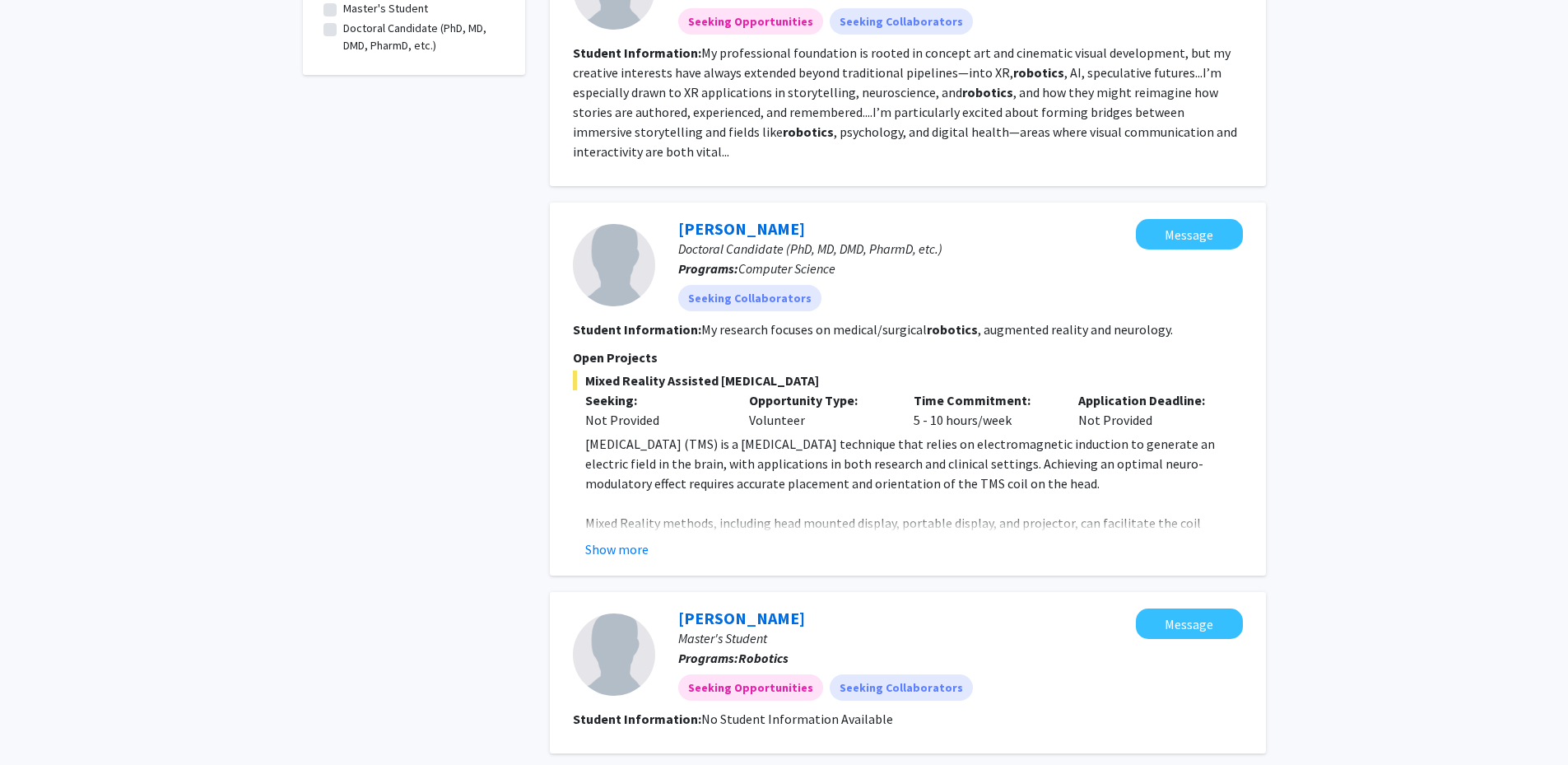
scroll to position [741, 0]
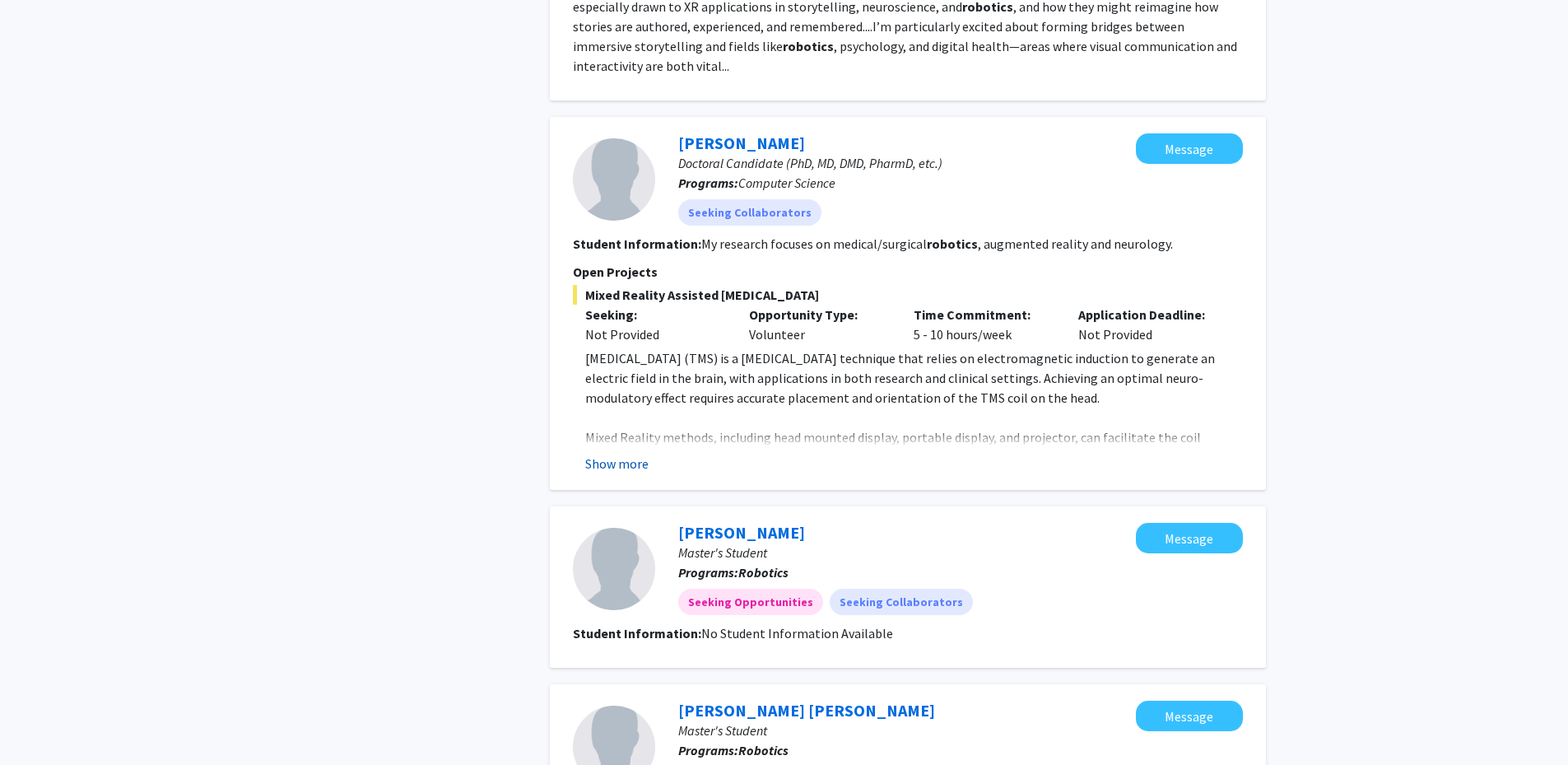
click at [622, 464] on button "Show more" at bounding box center [616, 464] width 63 height 20
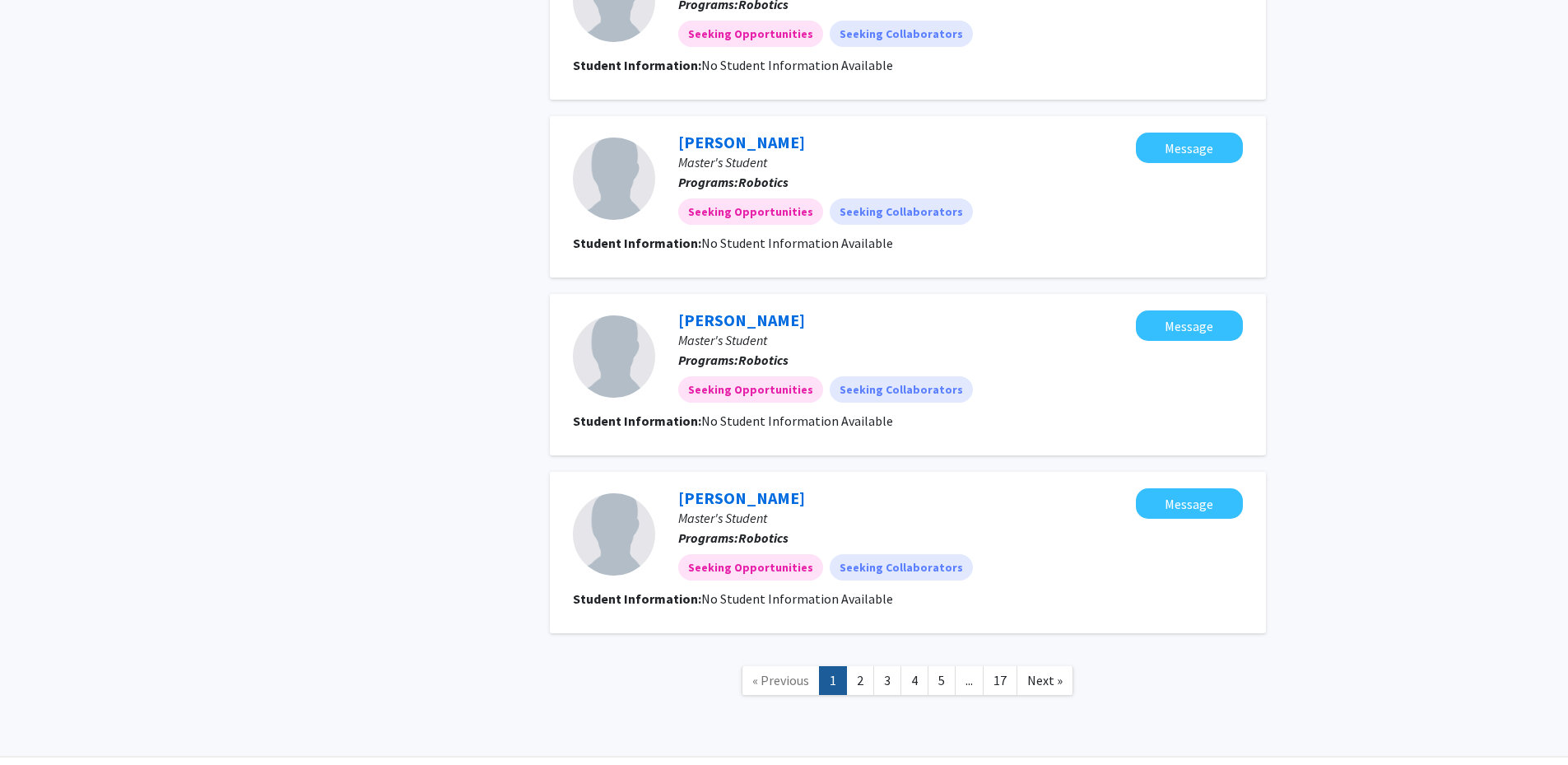
scroll to position [1735, 0]
